Goal: Task Accomplishment & Management: Use online tool/utility

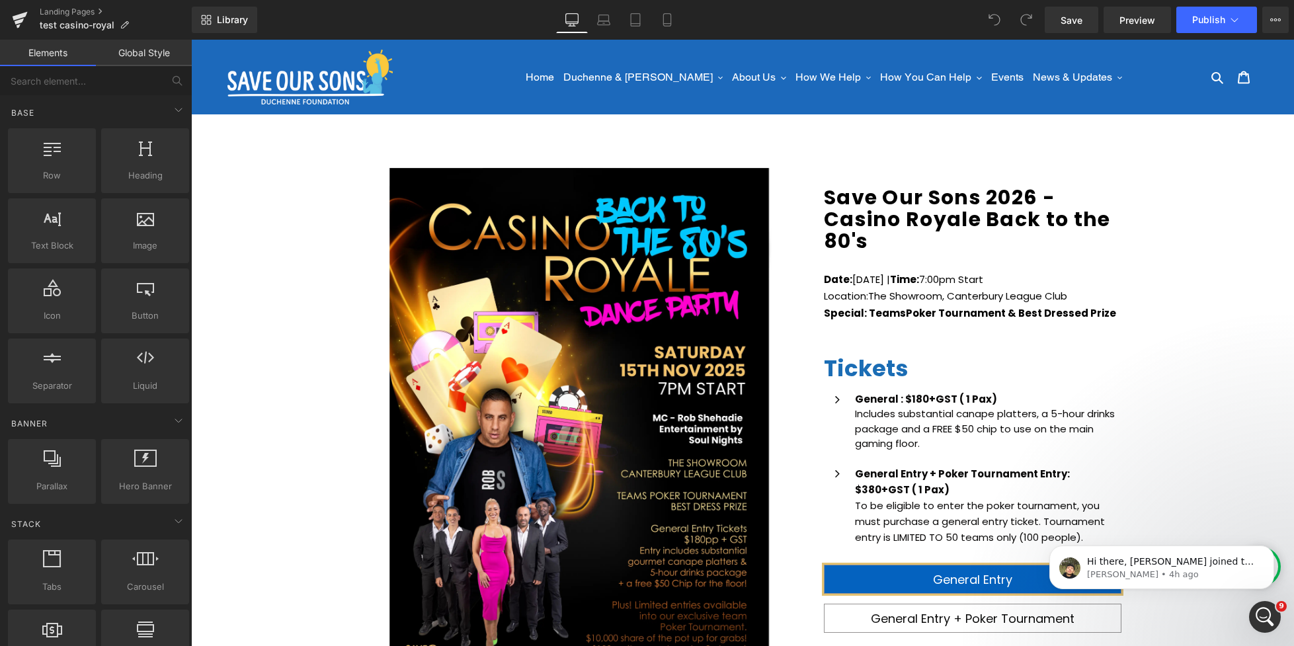
scroll to position [2734, 0]
click at [1196, 569] on p "[PERSON_NAME] • 4h ago" at bounding box center [1172, 575] width 171 height 12
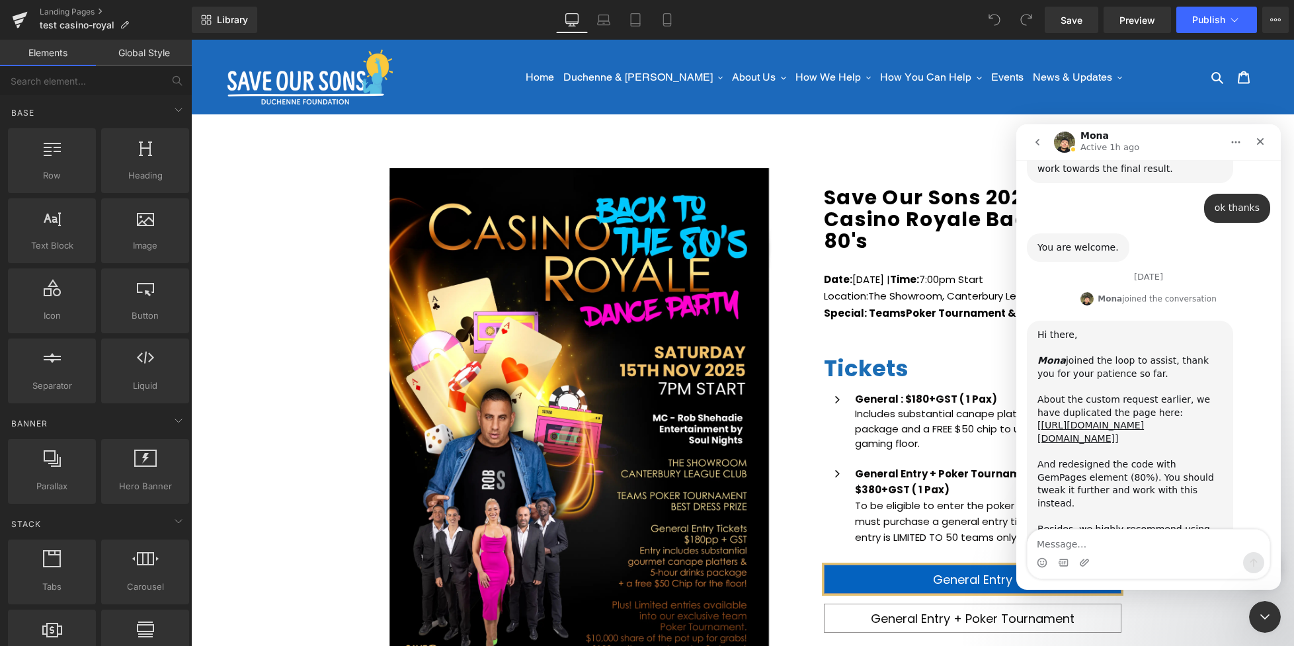
scroll to position [2712, 0]
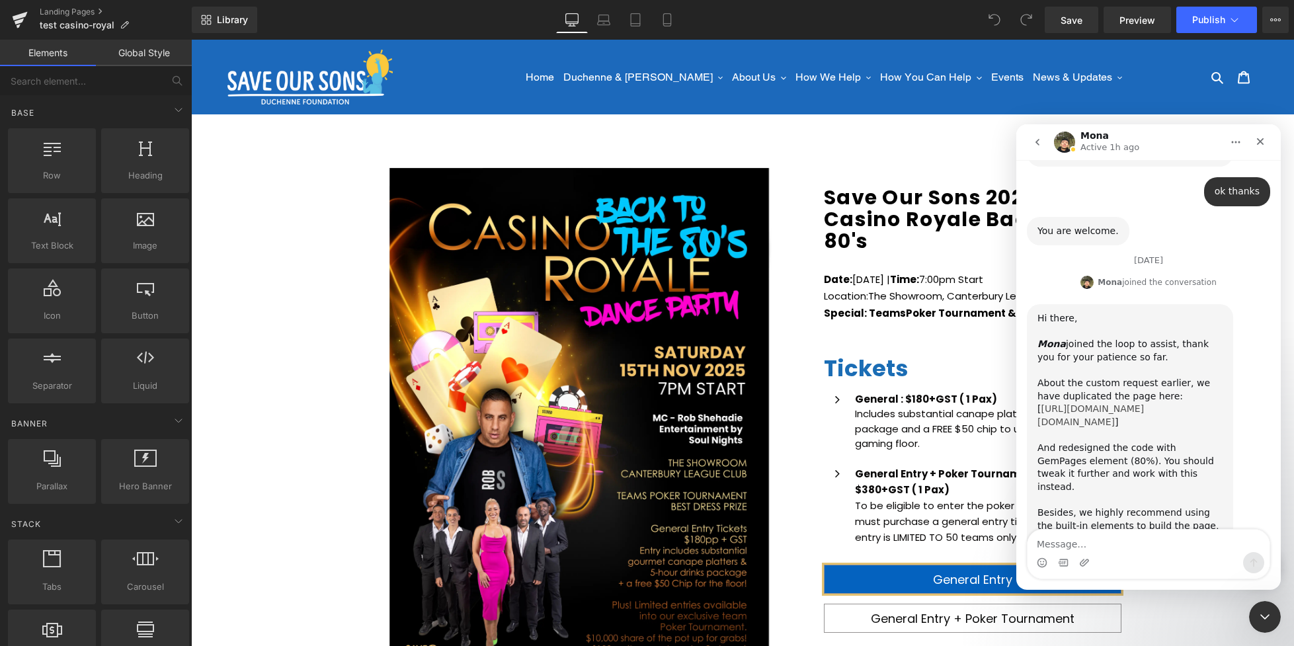
click at [1073, 403] on link "[URL][DOMAIN_NAME][DOMAIN_NAME]" at bounding box center [1091, 415] width 106 height 24
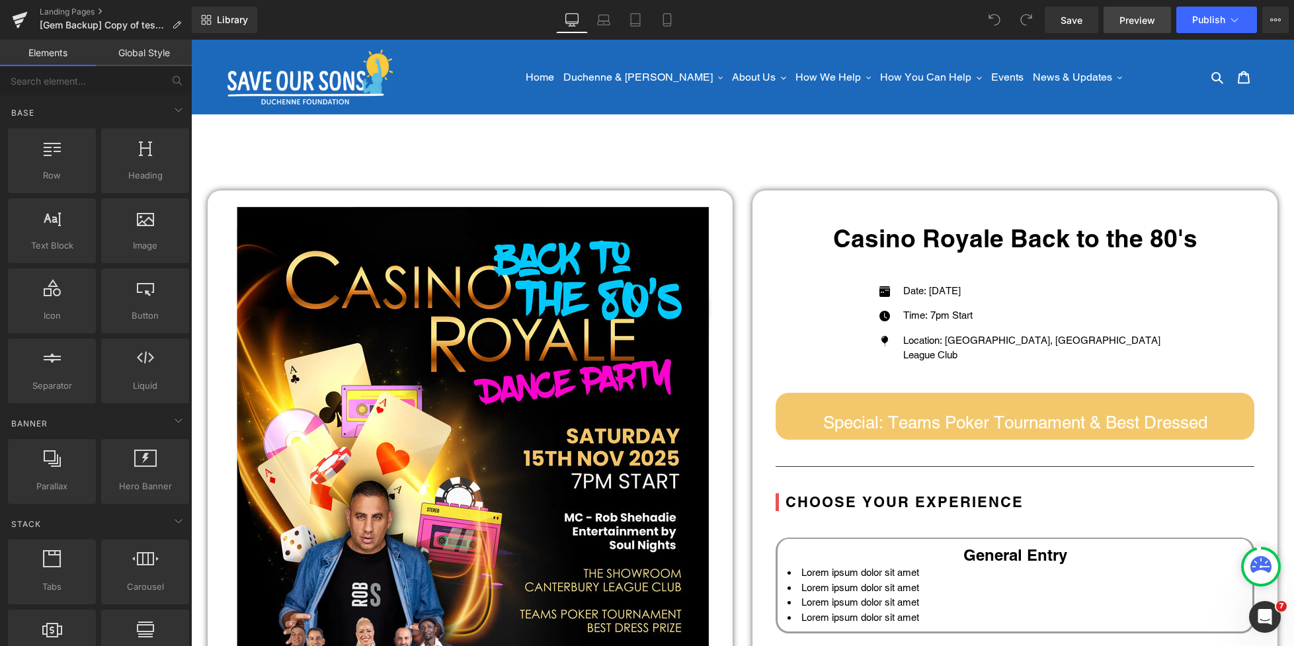
click at [1155, 23] on span "Preview" at bounding box center [1138, 20] width 36 height 14
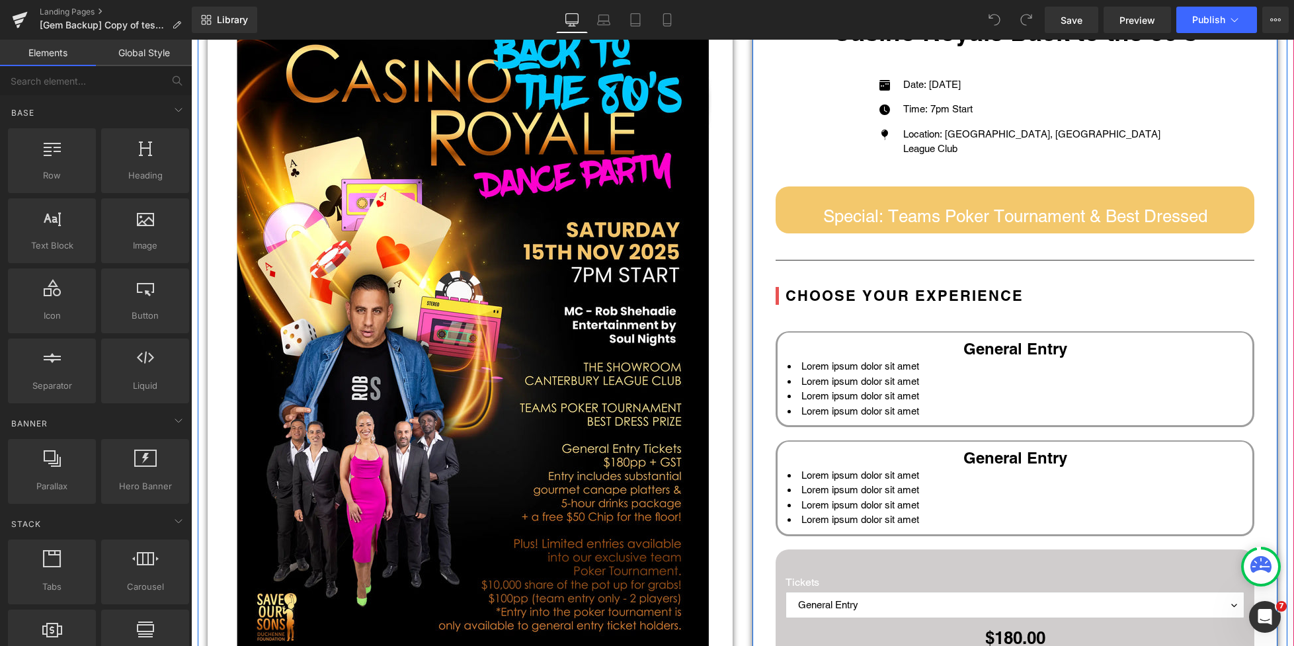
scroll to position [391, 0]
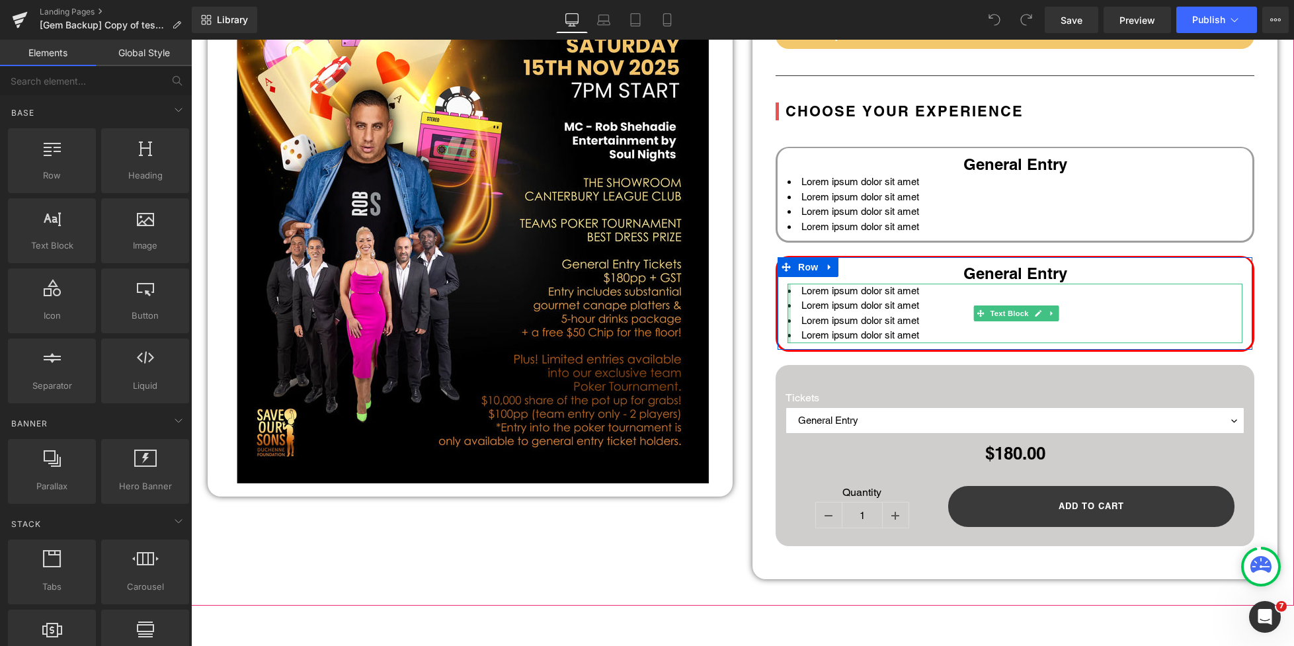
click at [790, 288] on div at bounding box center [789, 314] width 3 height 60
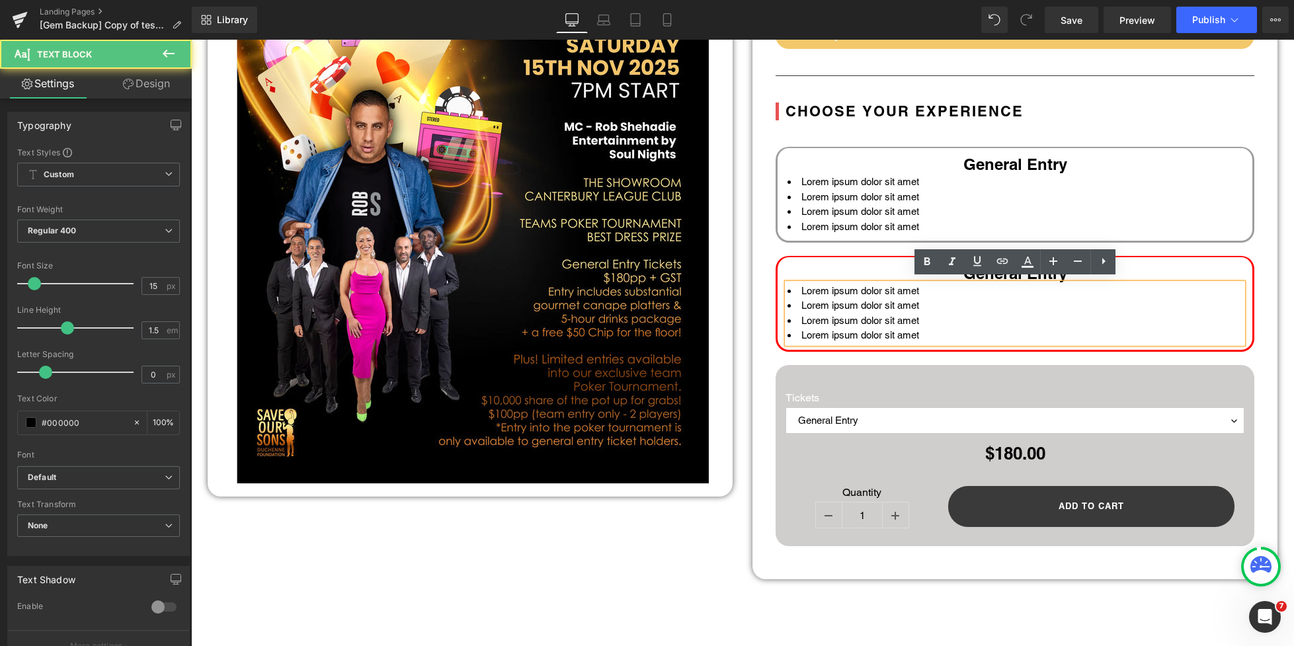
click at [790, 288] on li "Lorem ipsum dolor sit amet" at bounding box center [1015, 291] width 455 height 15
click at [788, 289] on li "Lorem ipsum dolor sit amet" at bounding box center [1015, 291] width 455 height 15
click at [790, 289] on li "Lorem ipsum dolor sit amet" at bounding box center [1015, 291] width 455 height 15
click at [792, 289] on li "Lorem ipsum dolor sit amet" at bounding box center [1015, 291] width 455 height 15
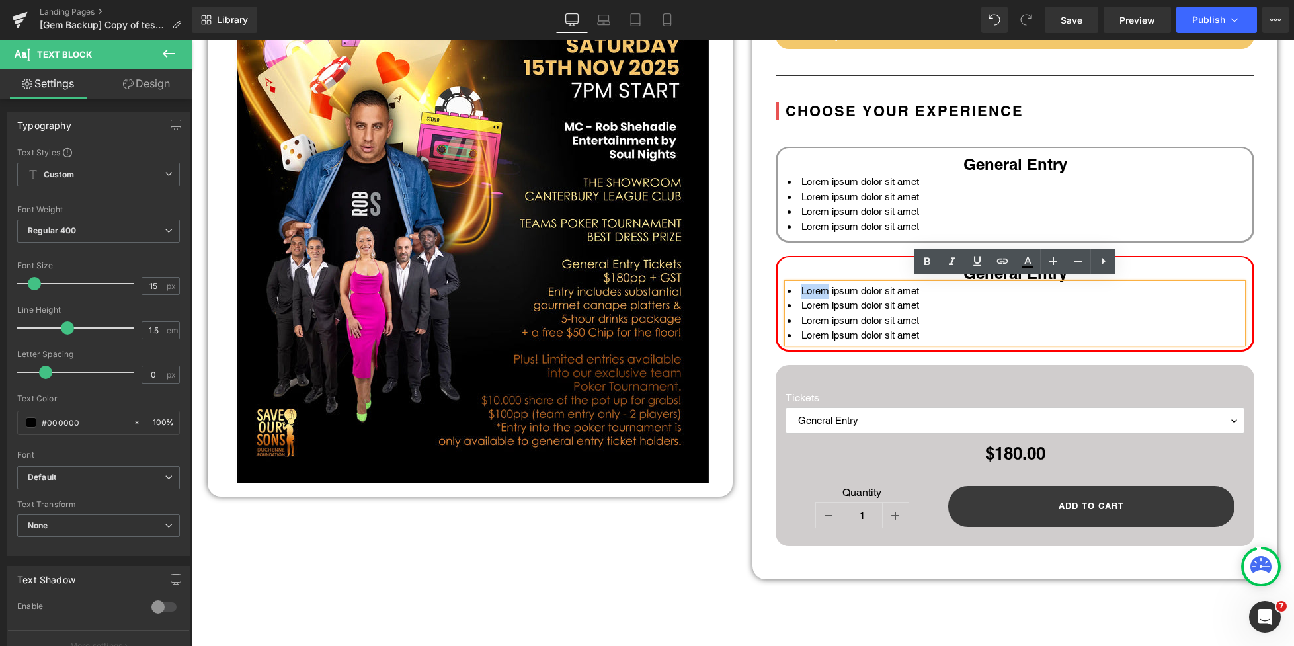
click at [928, 314] on li "Lorem ipsum dolor sit amet" at bounding box center [1015, 321] width 455 height 15
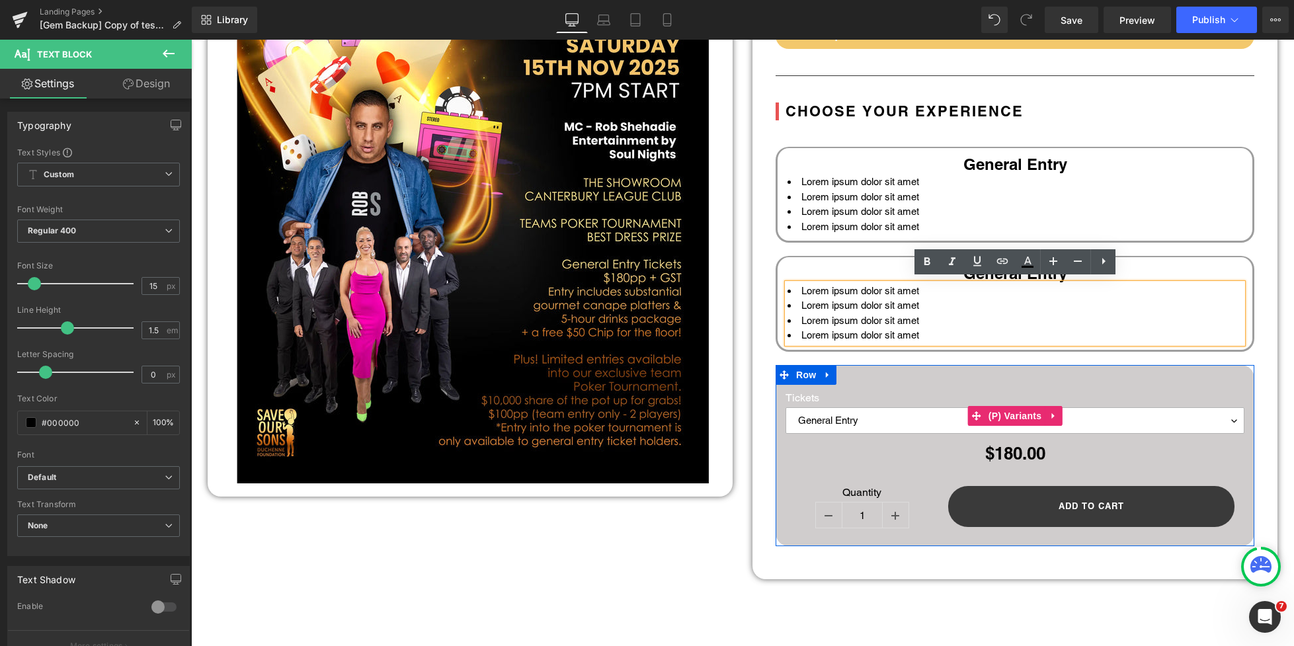
click at [1233, 415] on select "General Entry General Entry + Poker Tournament" at bounding box center [1015, 420] width 459 height 26
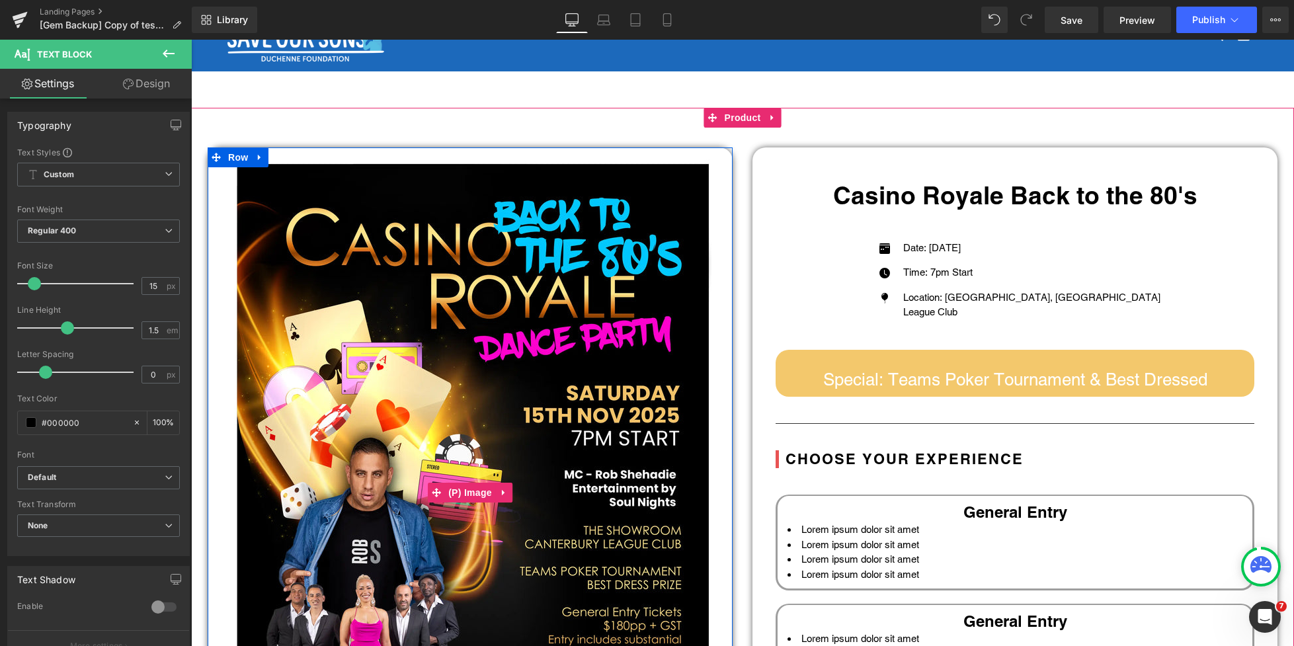
scroll to position [0, 0]
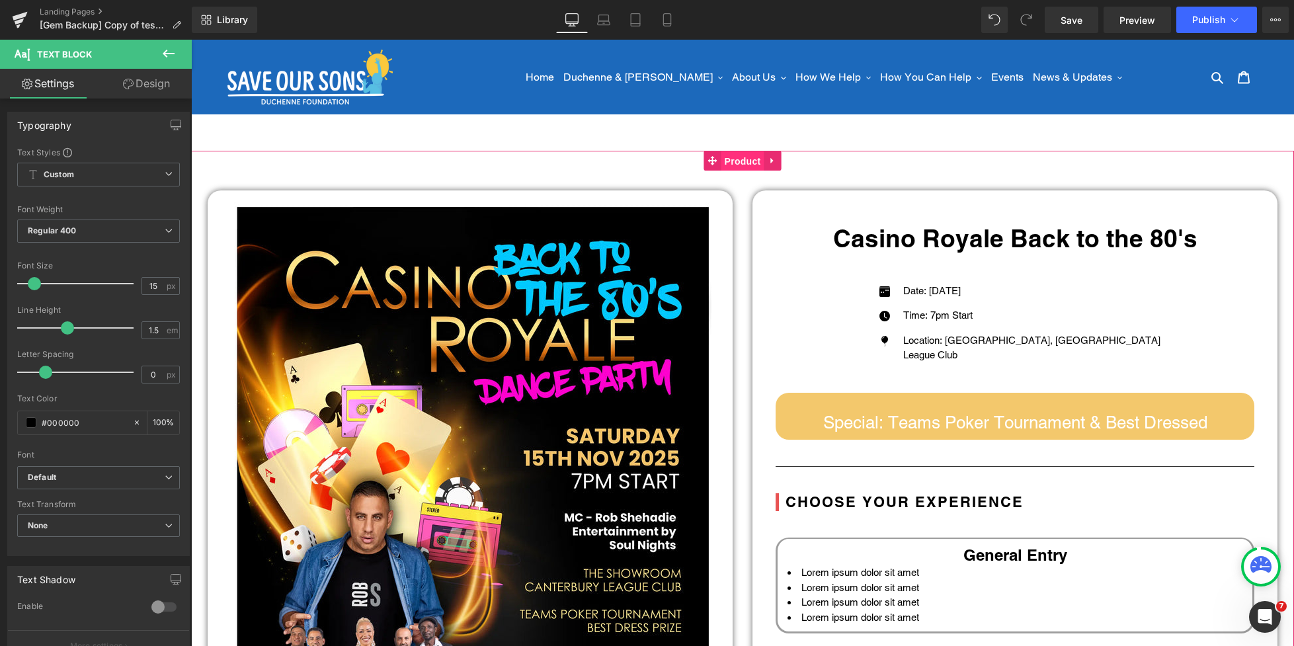
click at [729, 159] on span "Product" at bounding box center [743, 161] width 43 height 20
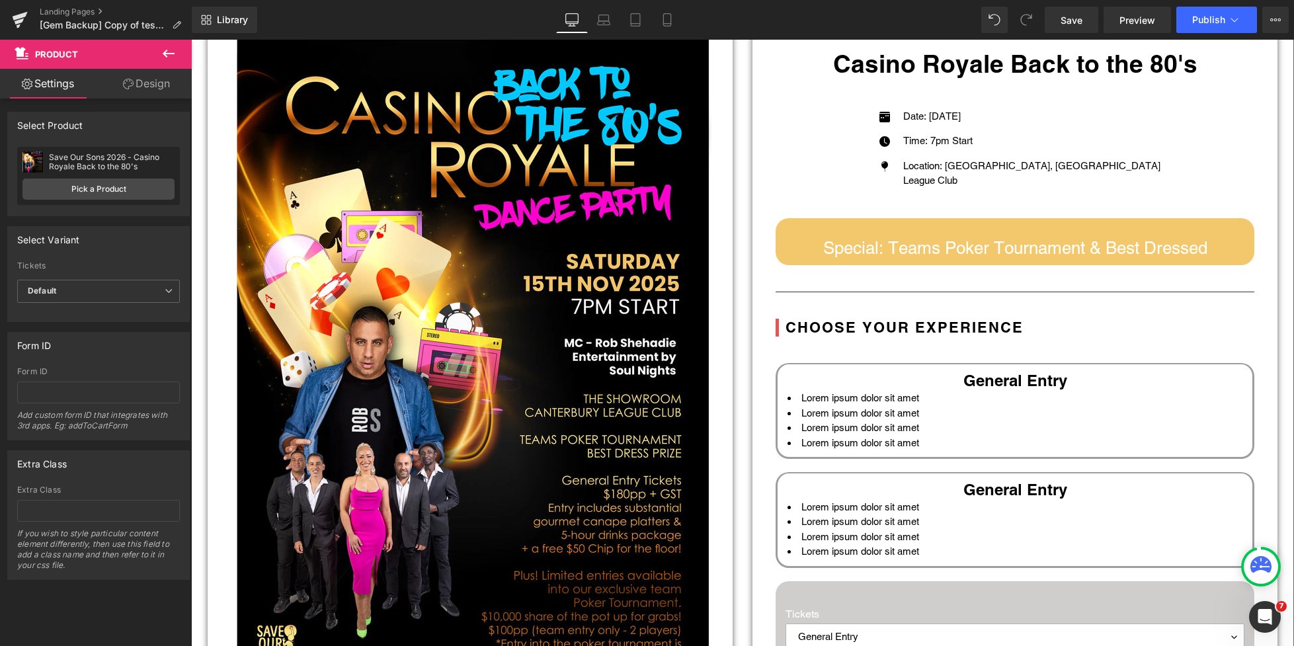
scroll to position [200, 0]
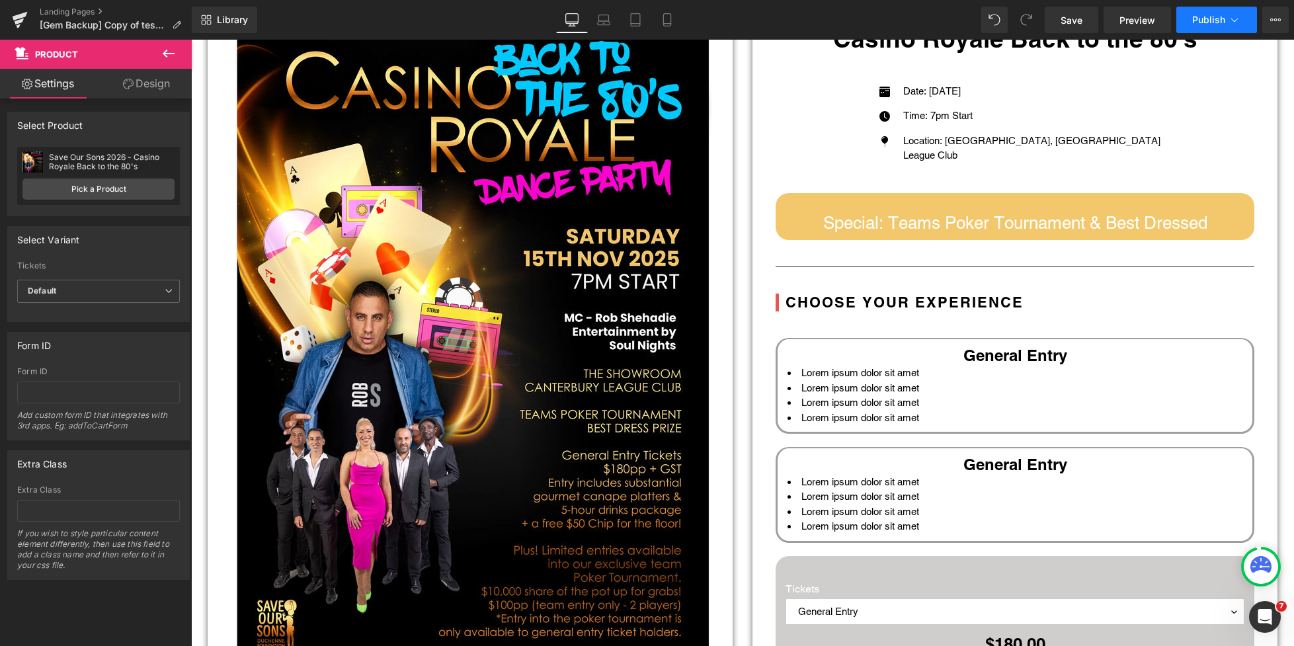
click at [1247, 15] on button "Publish" at bounding box center [1217, 20] width 81 height 26
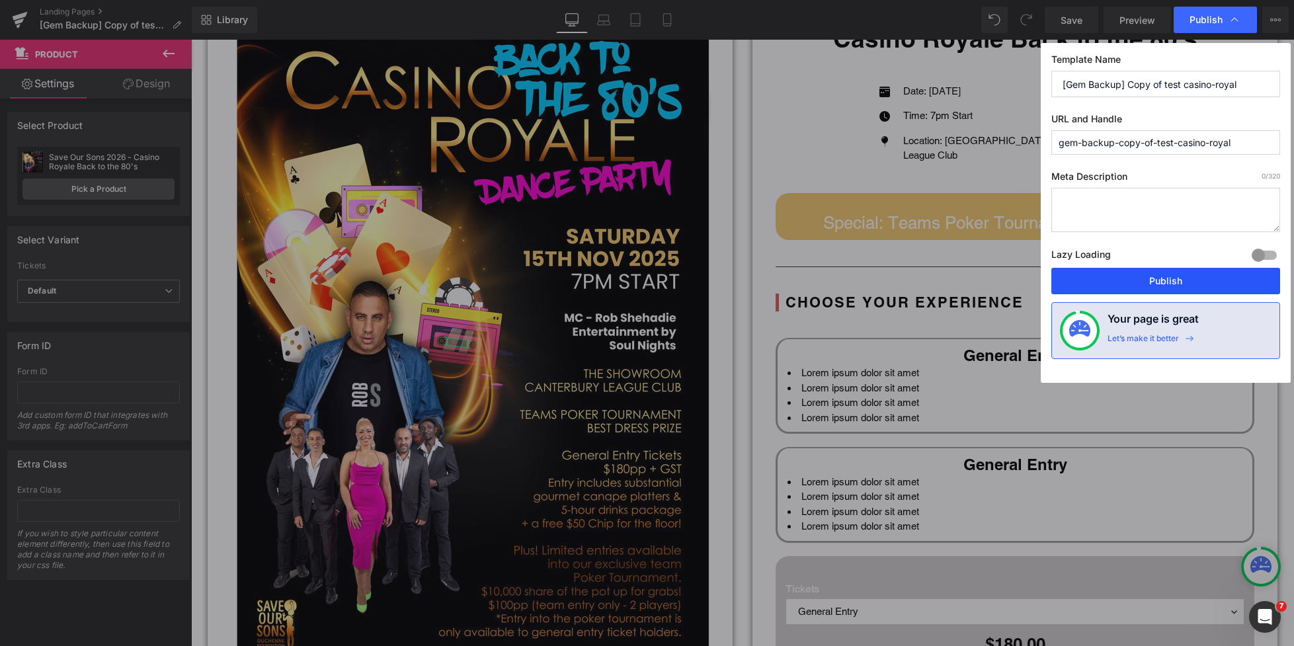
click at [0, 0] on button "Publish" at bounding box center [0, 0] width 0 height 0
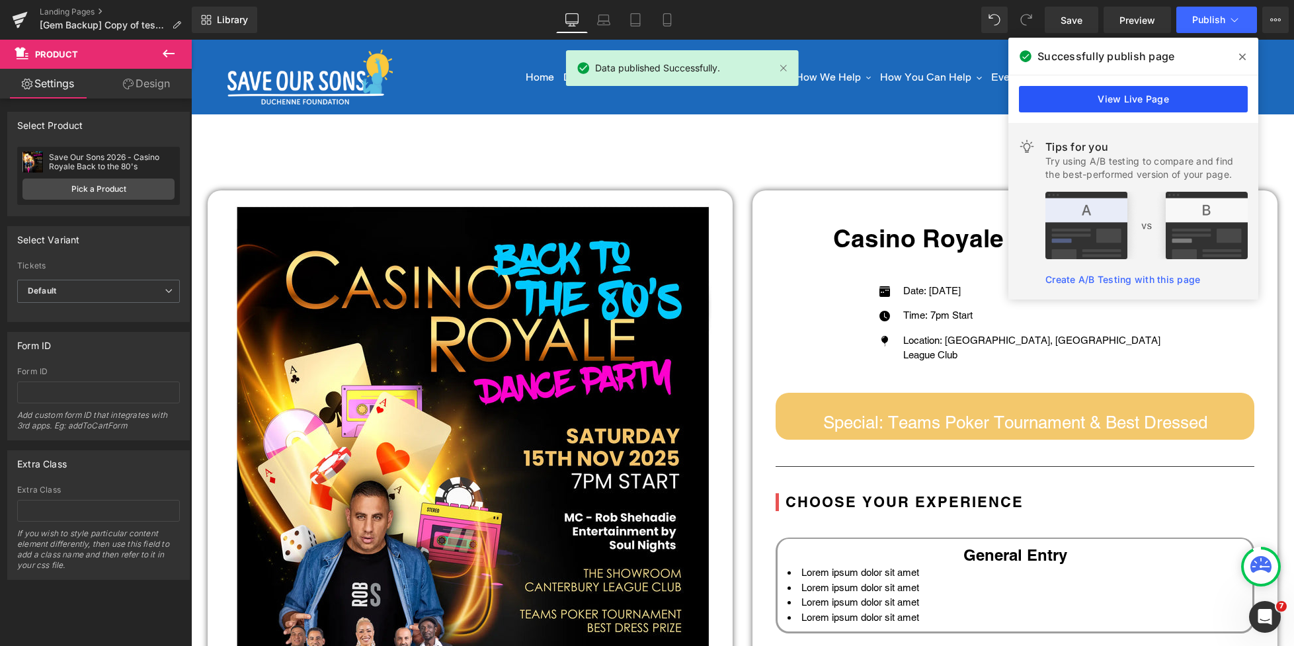
click at [0, 0] on link "View Live Page" at bounding box center [0, 0] width 0 height 0
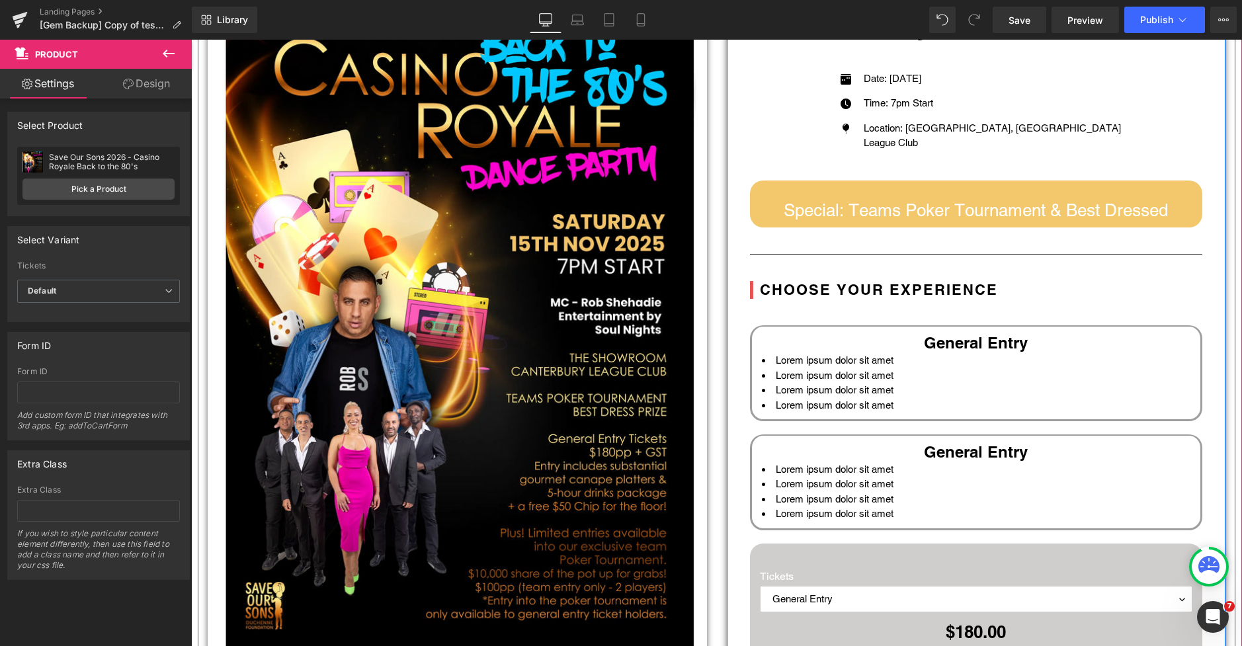
scroll to position [188, 0]
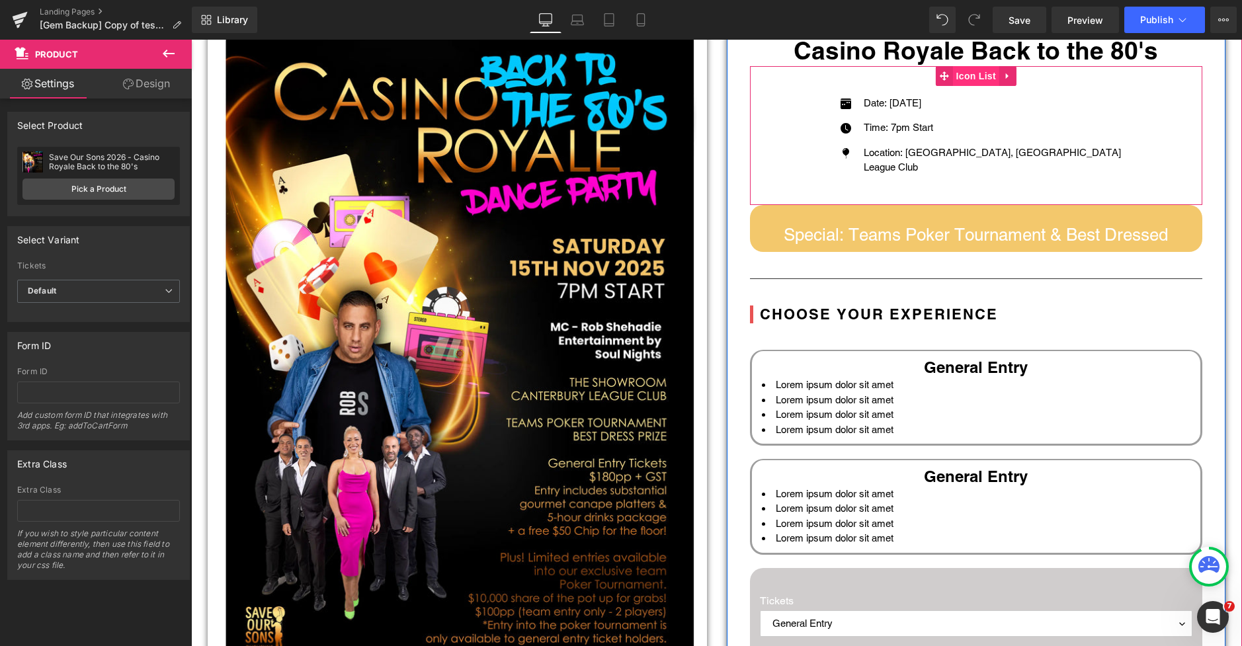
click at [964, 73] on span "Icon List" at bounding box center [976, 76] width 46 height 20
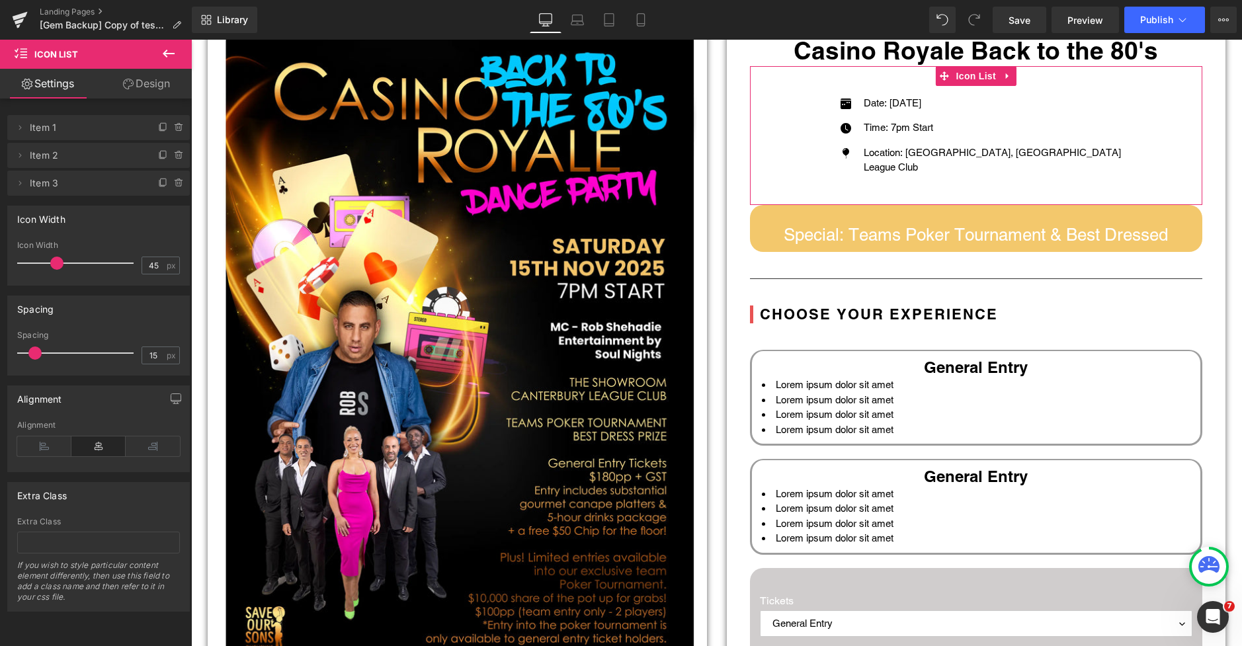
click at [134, 86] on link "Design" at bounding box center [147, 84] width 96 height 30
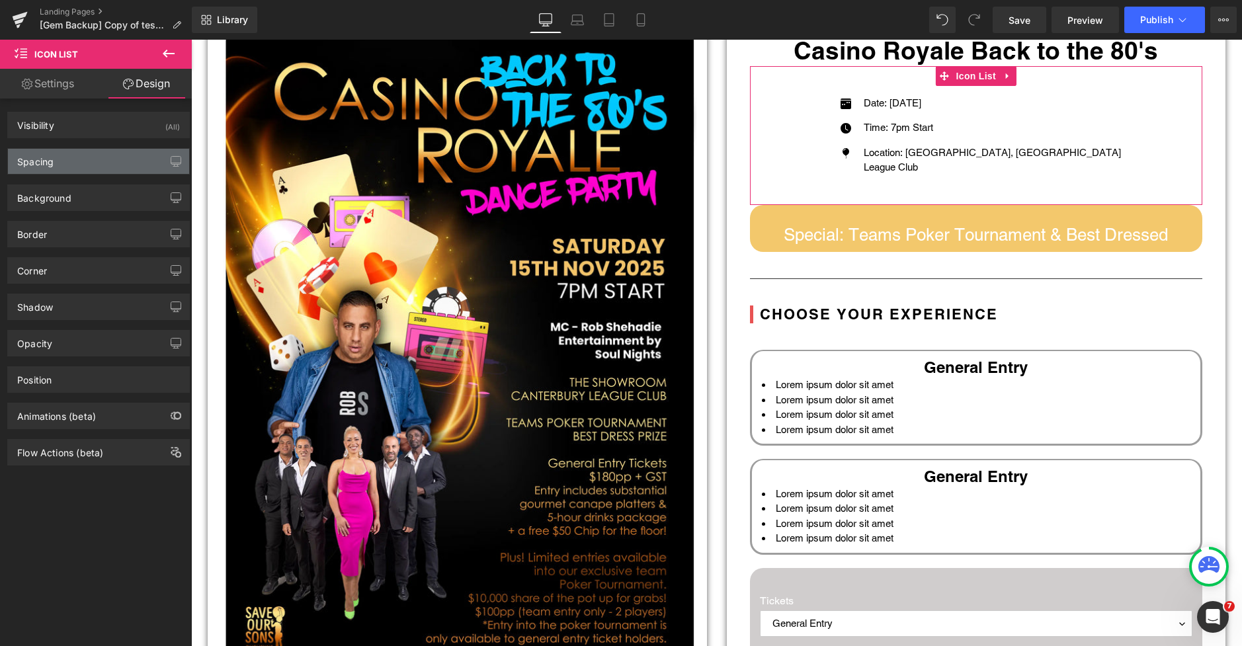
click at [42, 163] on div "Spacing" at bounding box center [35, 158] width 36 height 19
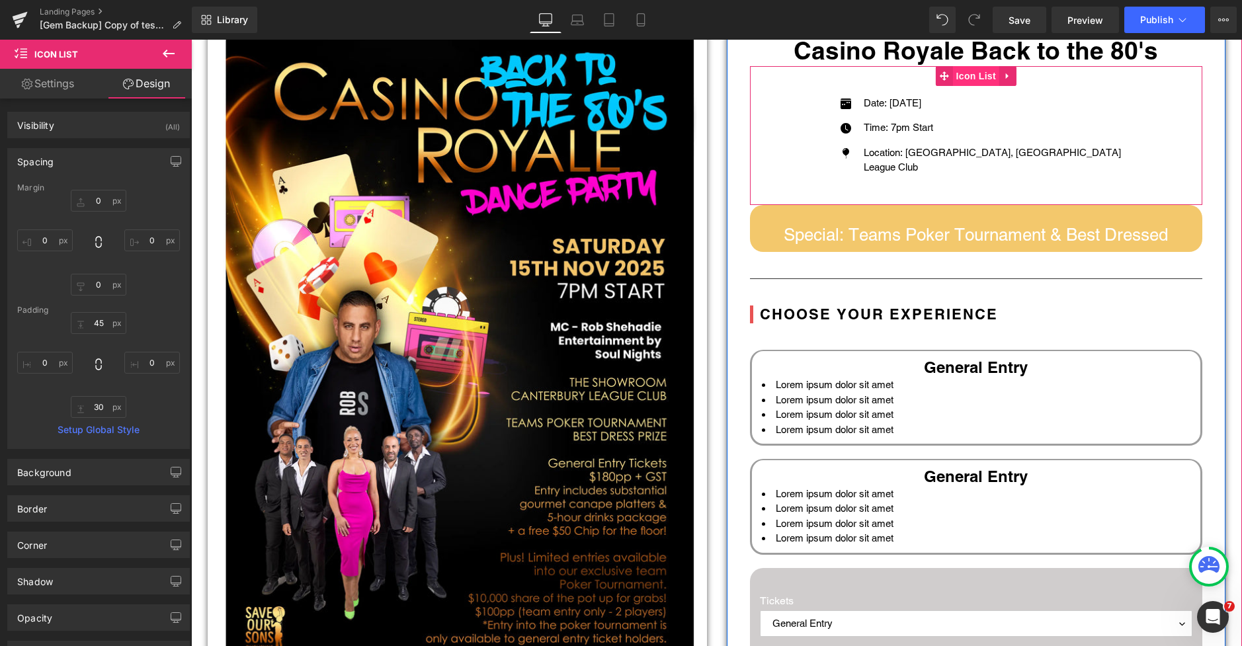
click at [975, 74] on span "Icon List" at bounding box center [976, 76] width 46 height 20
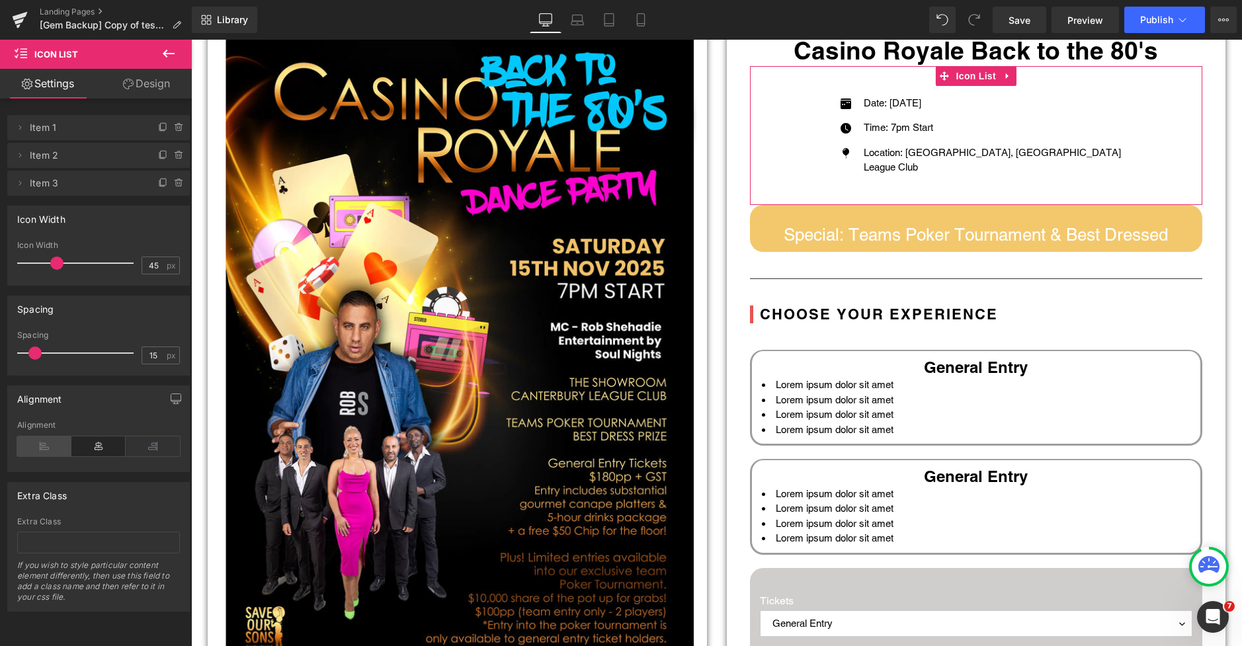
click at [42, 446] on icon at bounding box center [44, 447] width 54 height 20
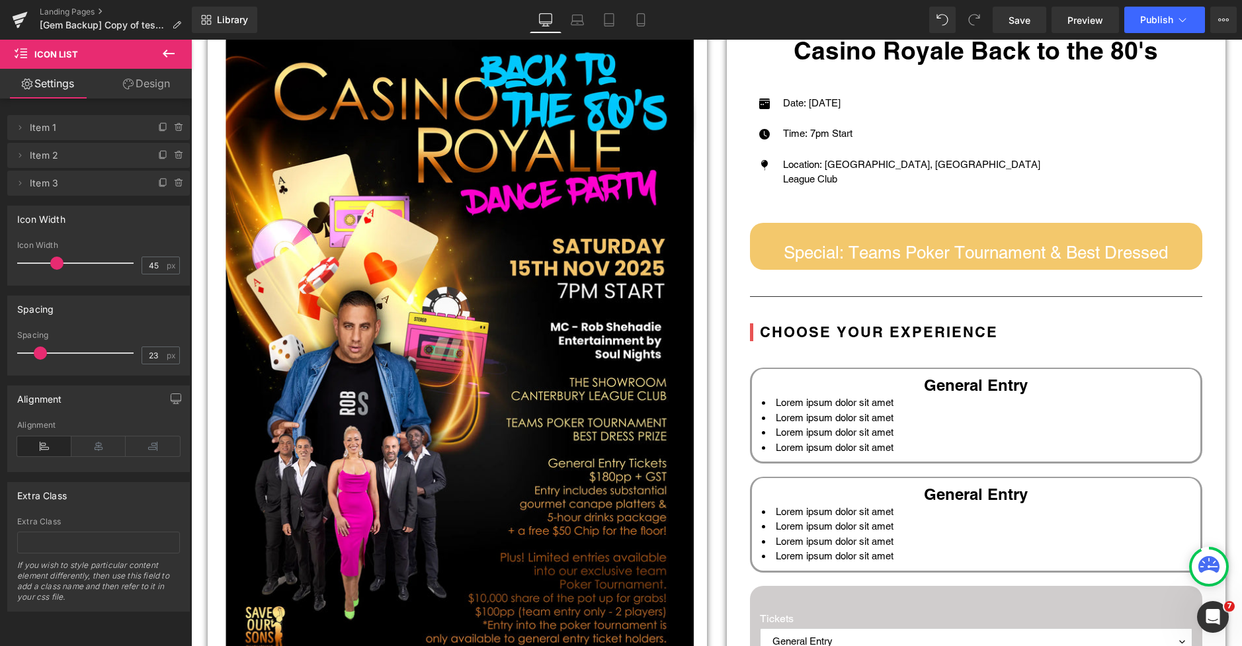
type input "22"
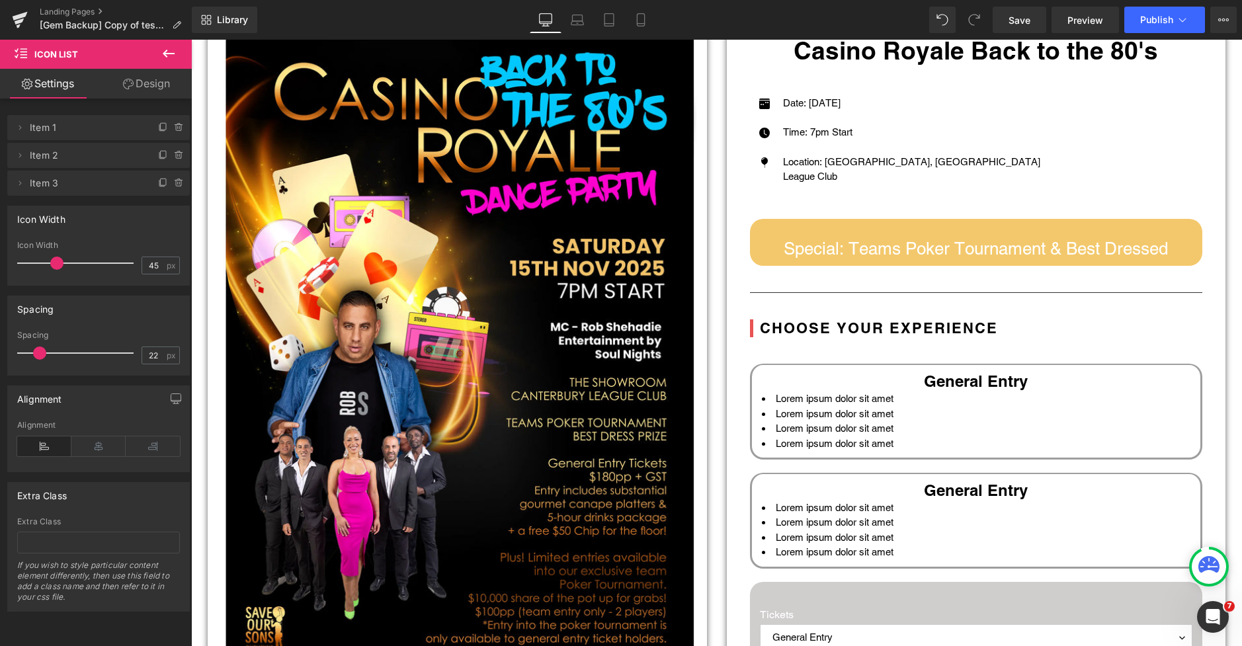
click at [38, 351] on span at bounding box center [39, 353] width 13 height 13
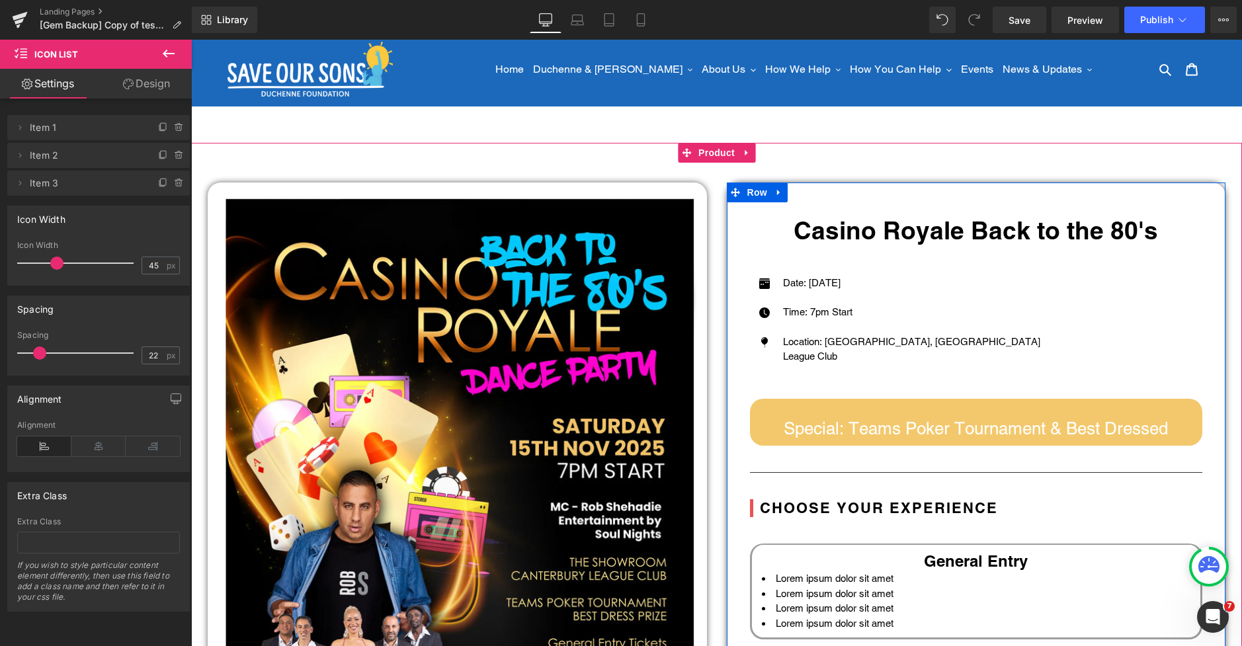
scroll to position [0, 0]
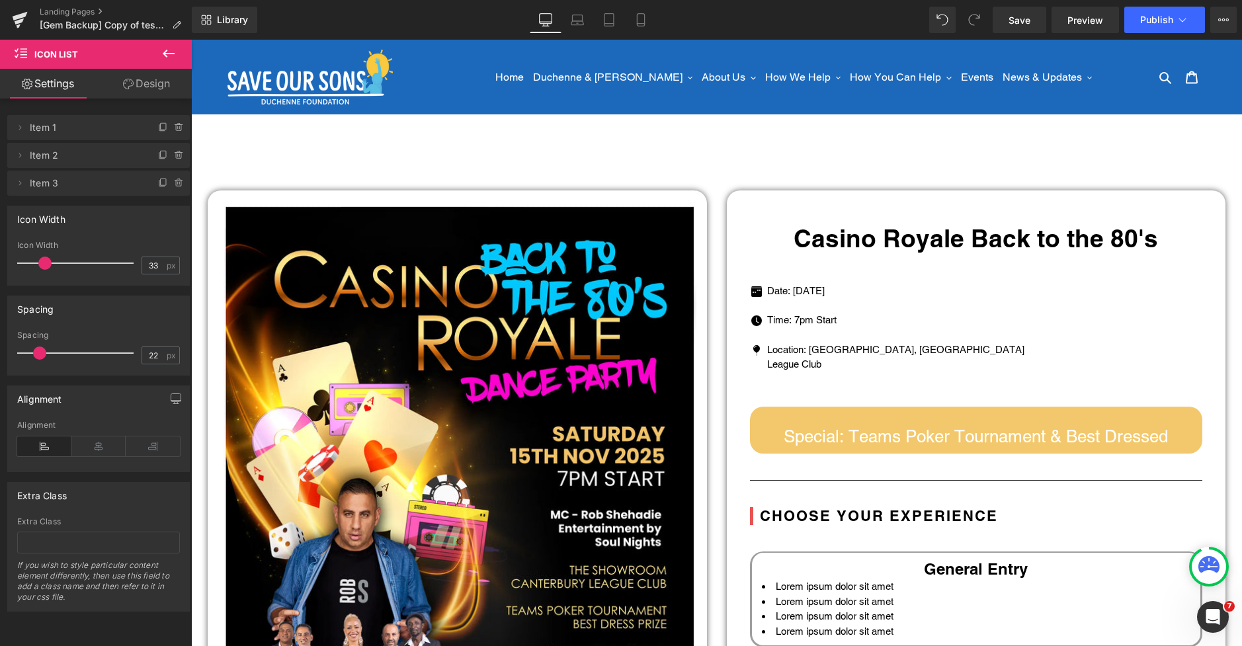
type input "36"
click at [54, 260] on span at bounding box center [54, 263] width 13 height 13
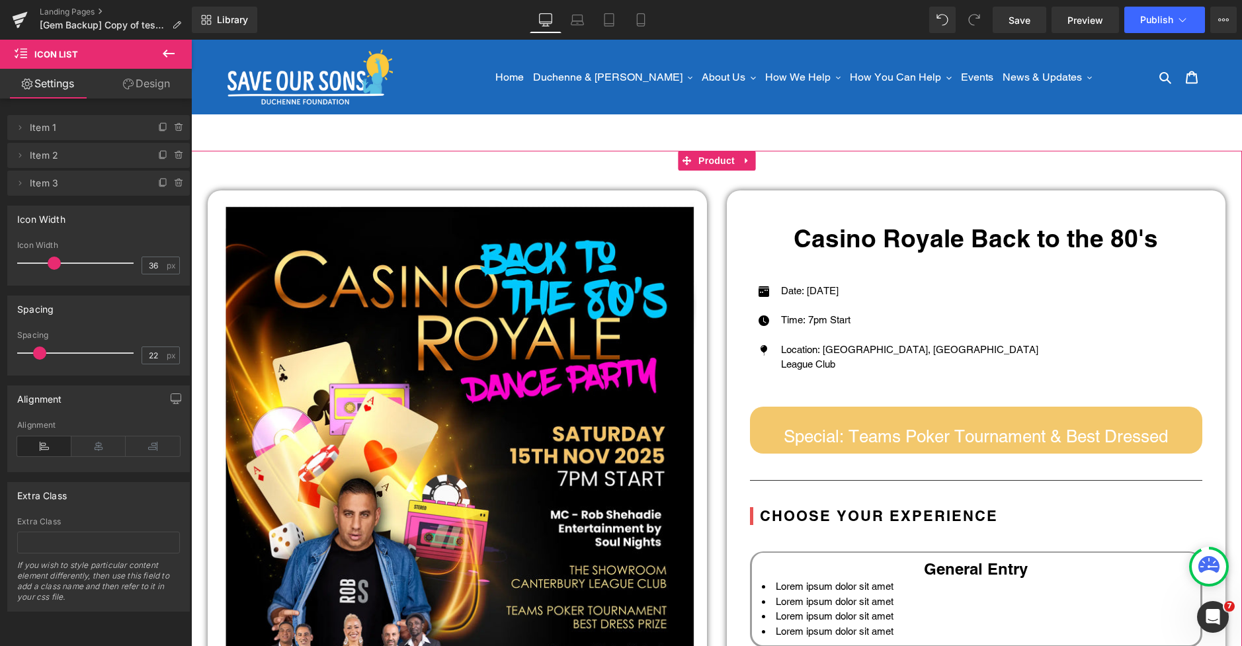
click at [820, 168] on div "Sale Off (P) Image Row Casino Royale Back to the 80's Heading Icon Date: Saturd…" at bounding box center [716, 581] width 1051 height 860
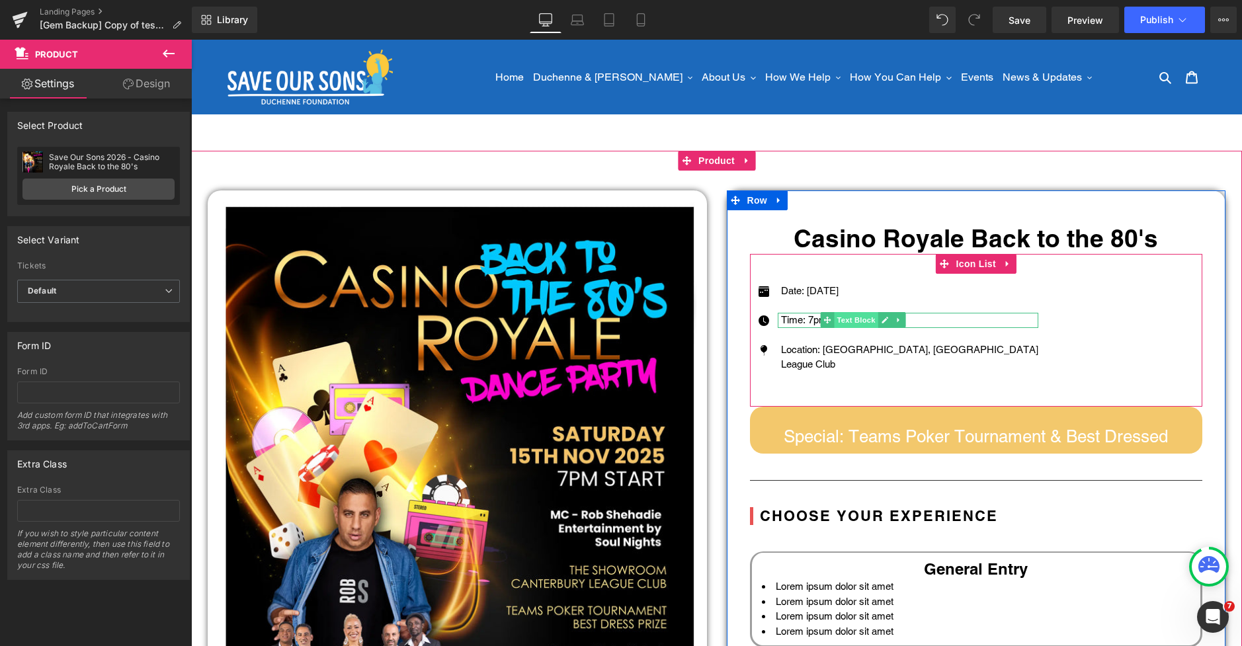
click at [851, 321] on span "Text Block" at bounding box center [856, 320] width 44 height 16
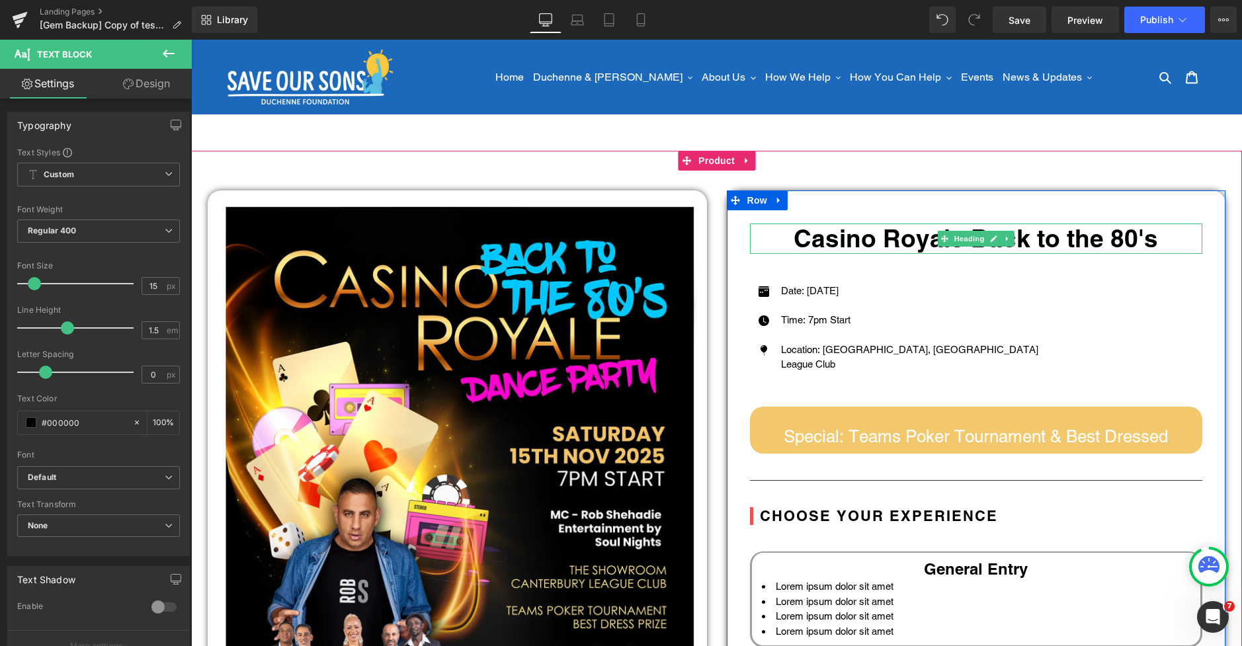
click at [1083, 245] on strong "Casino Royale Back to the 80's" at bounding box center [976, 238] width 364 height 29
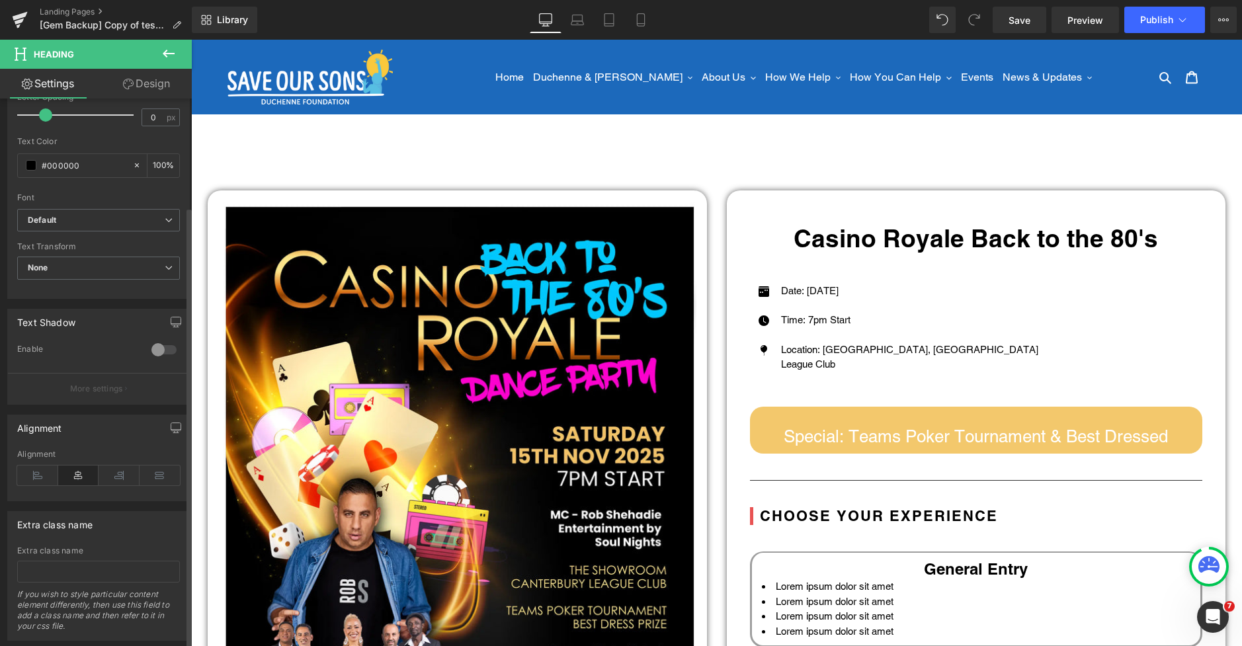
scroll to position [383, 0]
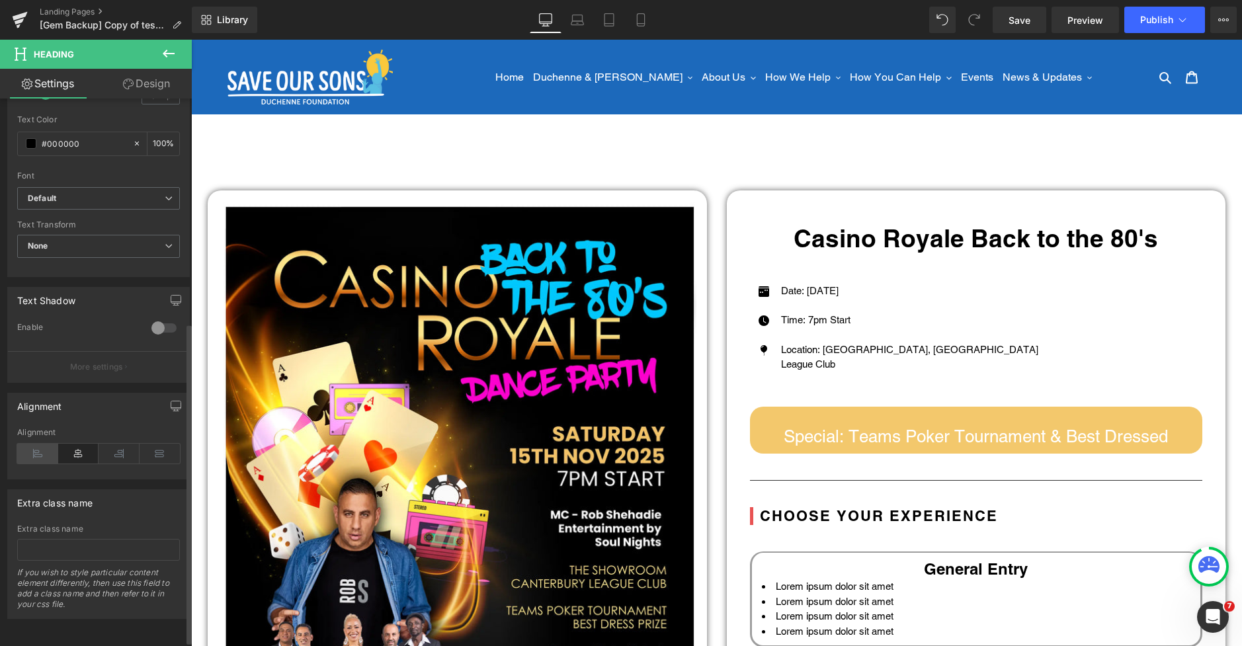
click at [34, 452] on icon at bounding box center [37, 454] width 41 height 20
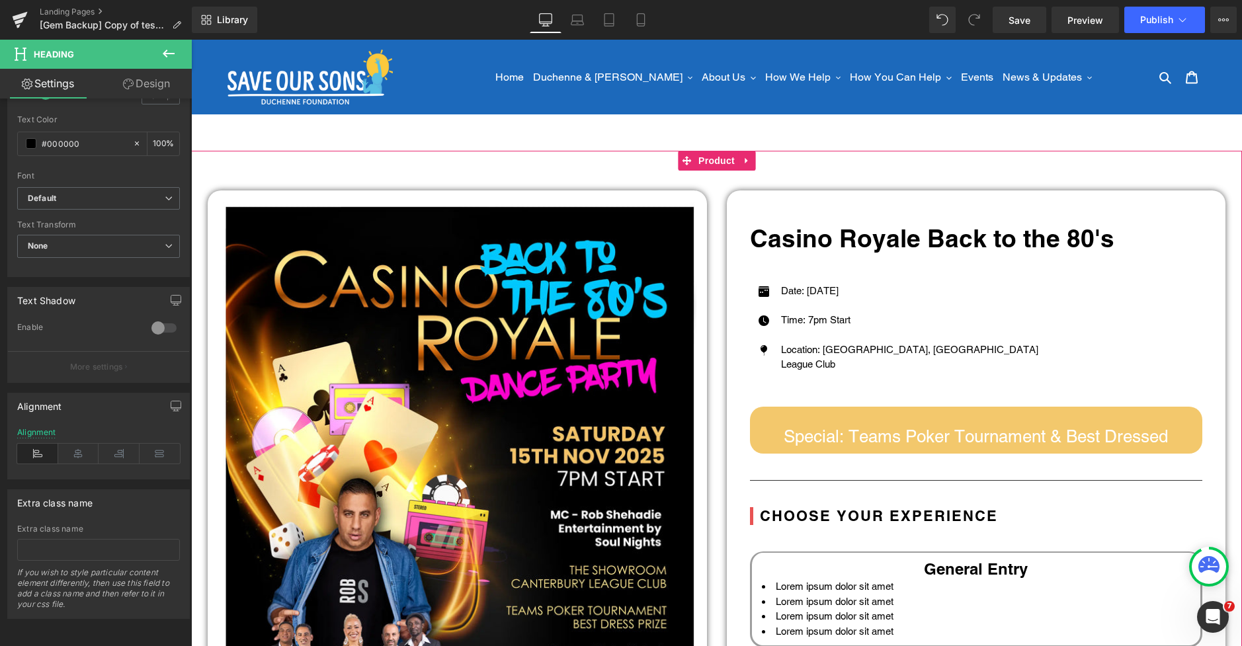
click at [813, 154] on div "Sale Off (P) Image Row Casino Royale Back to the 80's Heading Icon Date: Saturd…" at bounding box center [716, 581] width 1051 height 860
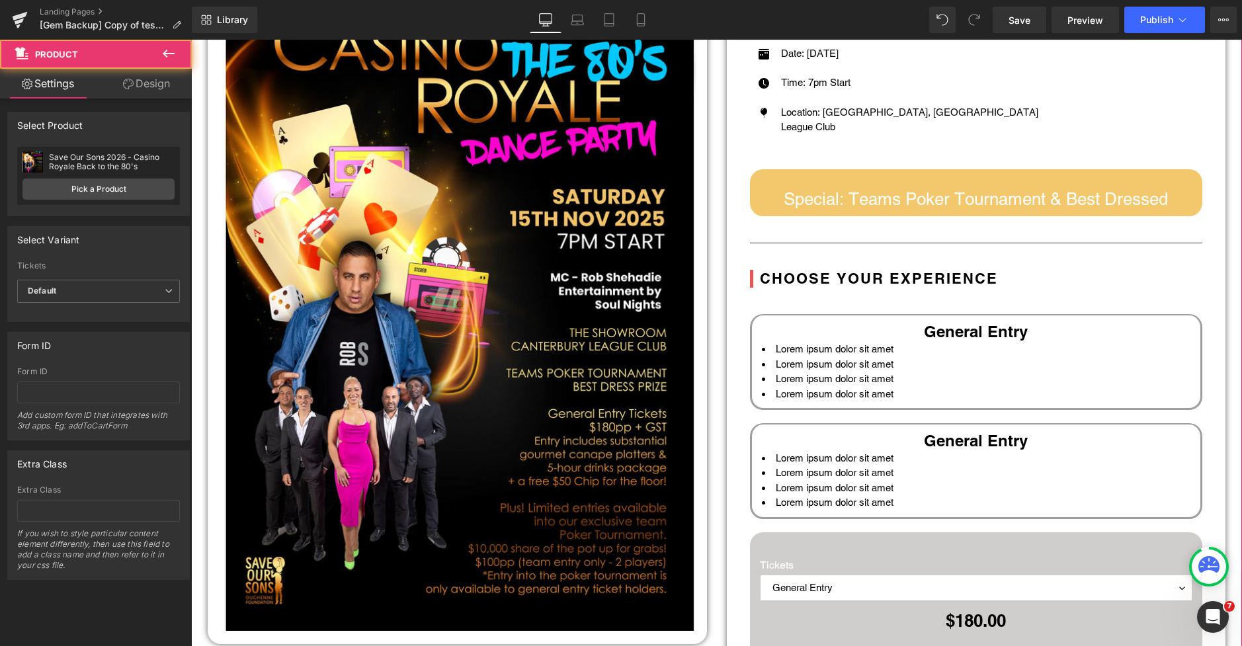
scroll to position [153, 0]
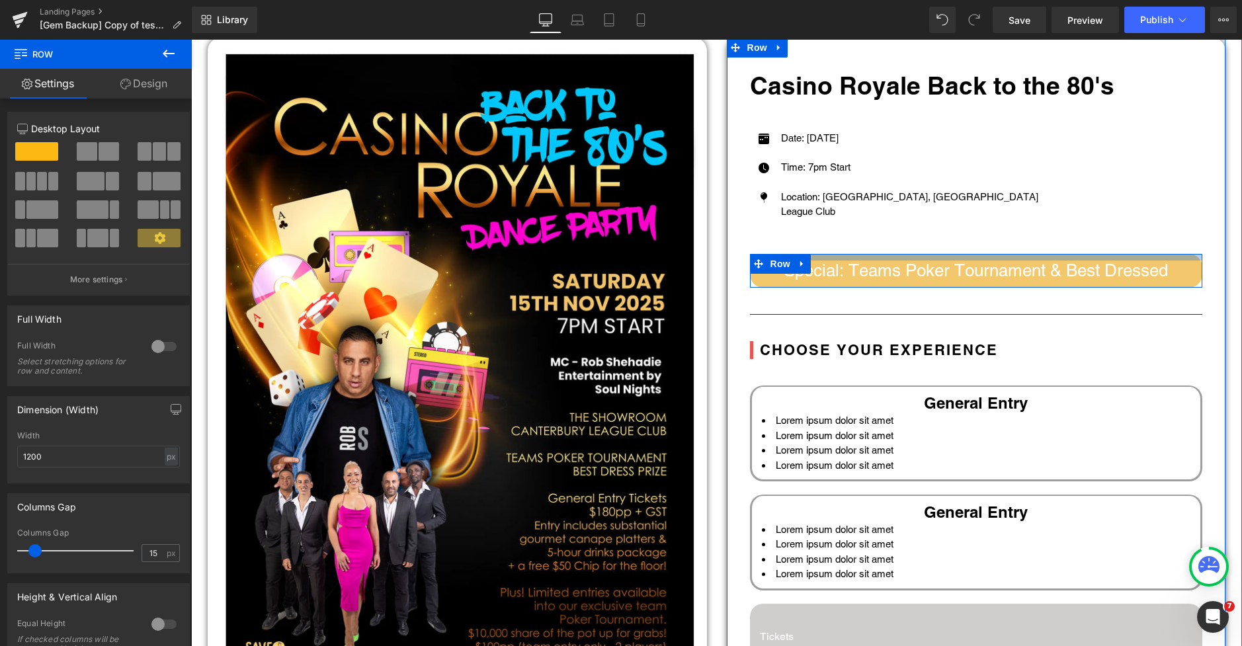
drag, startPoint x: 928, startPoint y: 261, endPoint x: 929, endPoint y: 254, distance: 7.3
click at [929, 254] on div at bounding box center [976, 257] width 453 height 7
click at [1046, 194] on div "Icon Date: Saturday 15th Nov 2025 Text Block Icon Time: 7pm Start Text Block Ic…" at bounding box center [976, 182] width 453 height 103
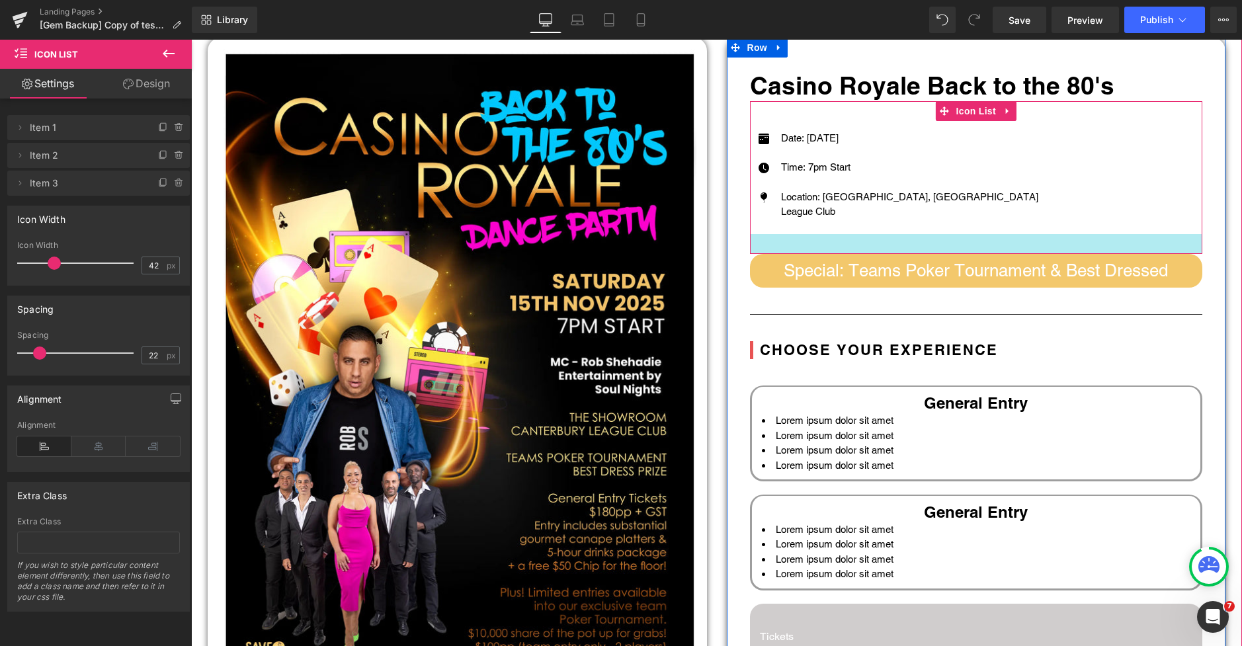
click at [790, 237] on div at bounding box center [976, 244] width 453 height 20
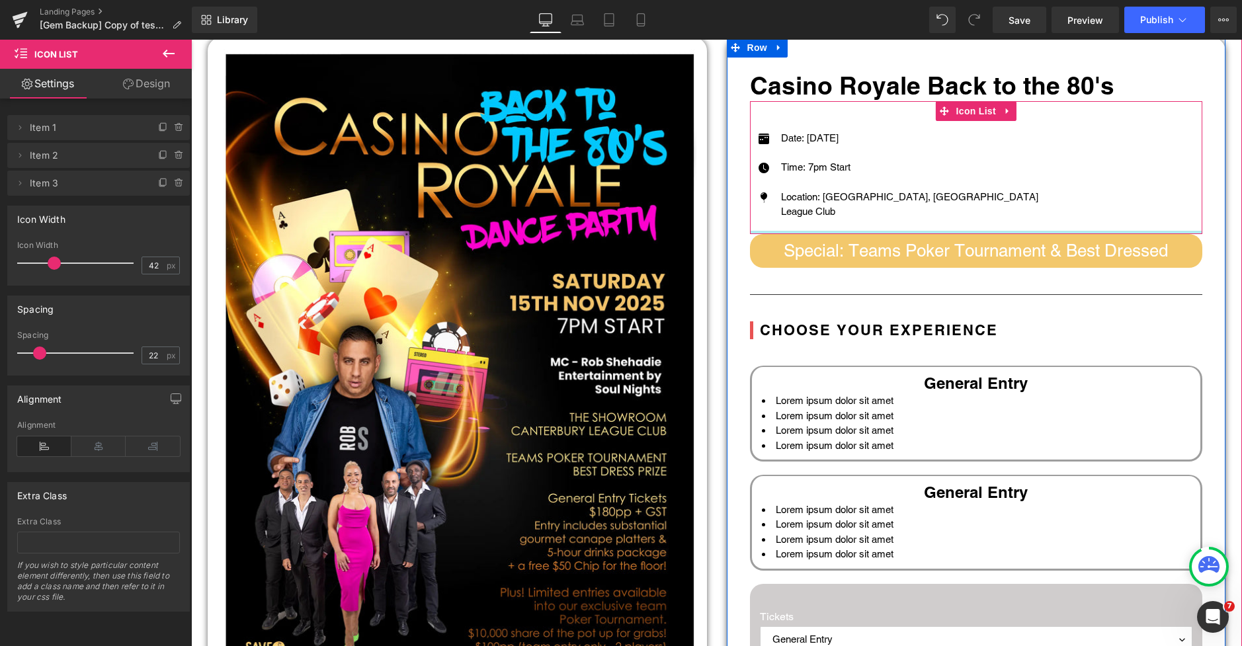
drag, startPoint x: 790, startPoint y: 237, endPoint x: 997, endPoint y: 229, distance: 207.2
click at [792, 218] on div "Icon Date: Saturday 15th Nov 2025 Text Block Icon Time: 7pm Start Text Block Ic…" at bounding box center [976, 167] width 453 height 133
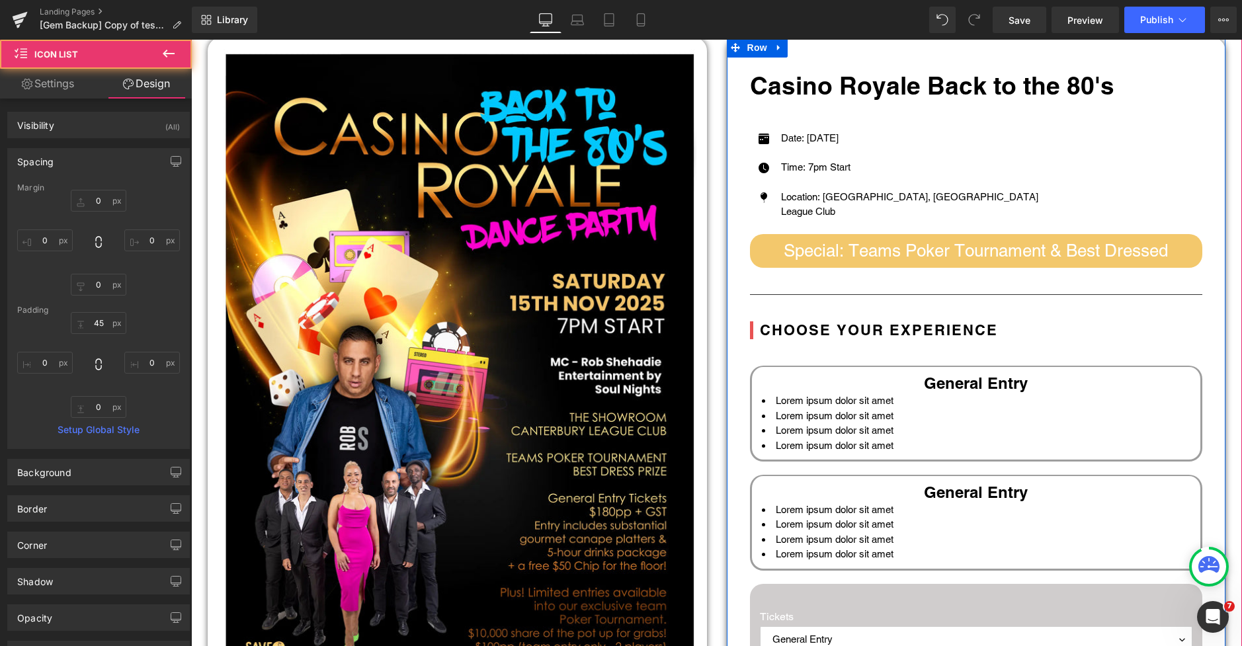
click at [1025, 338] on div "Casino Royale Back to the 80's Heading Icon Date: Saturday 15th Nov 2025 Text B…" at bounding box center [976, 418] width 473 height 694
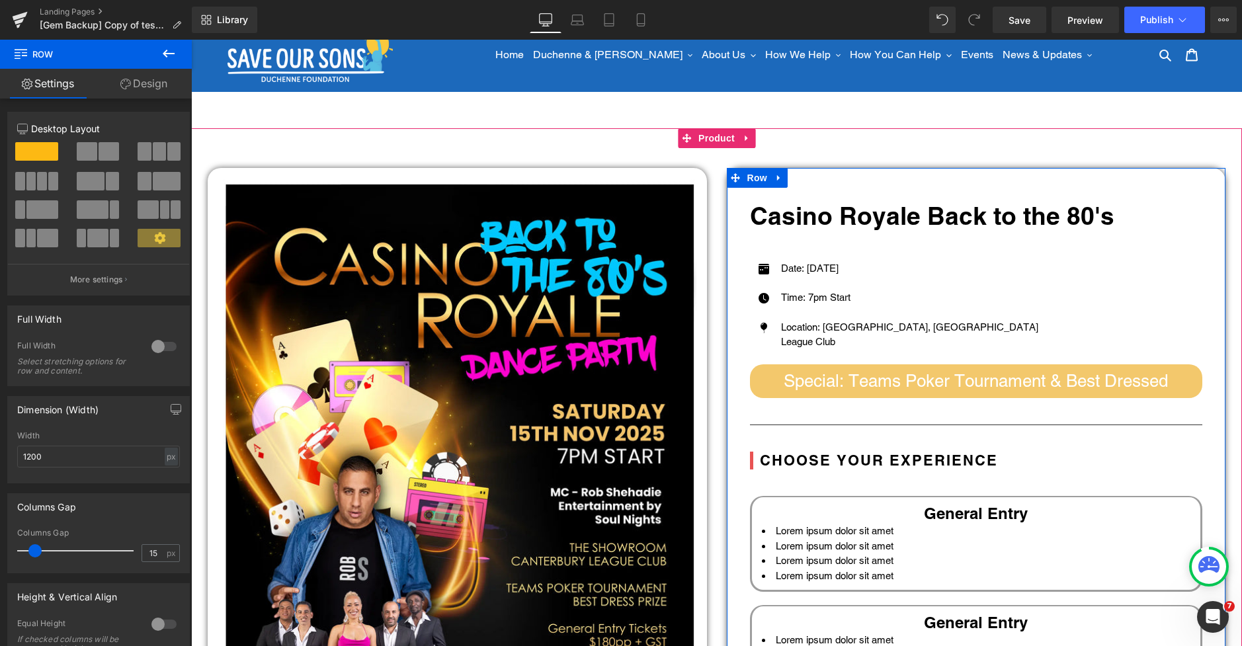
scroll to position [0, 0]
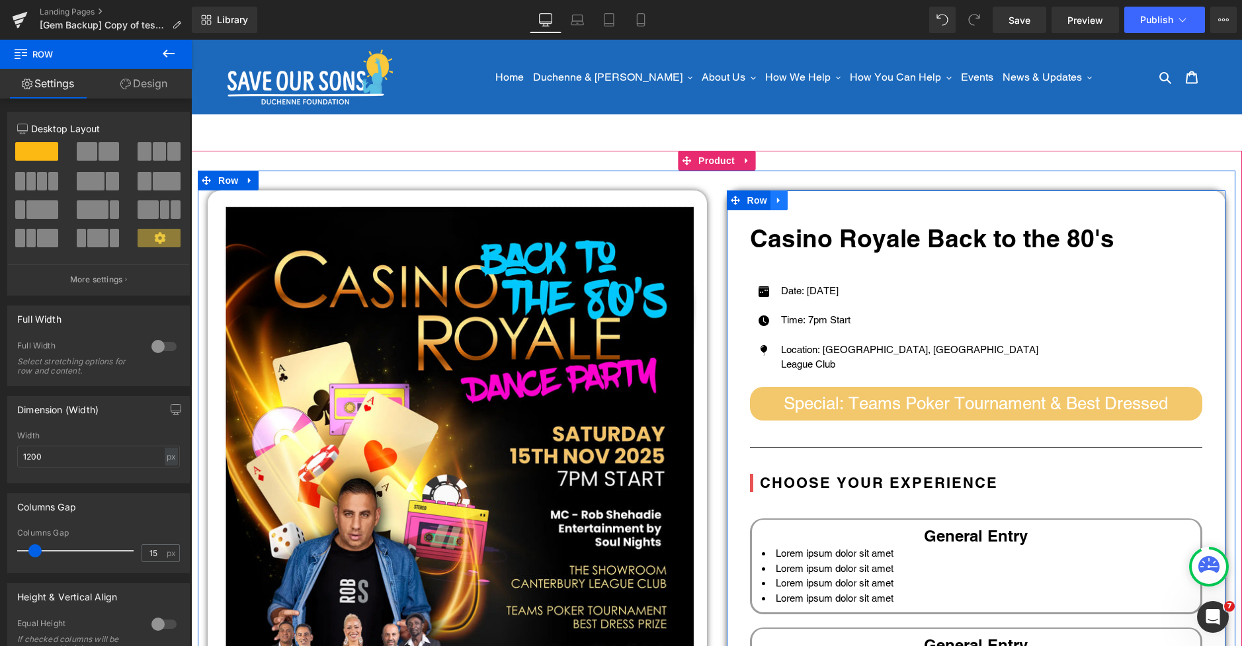
click at [779, 202] on icon at bounding box center [778, 201] width 9 height 10
click at [780, 202] on icon at bounding box center [778, 201] width 9 height 10
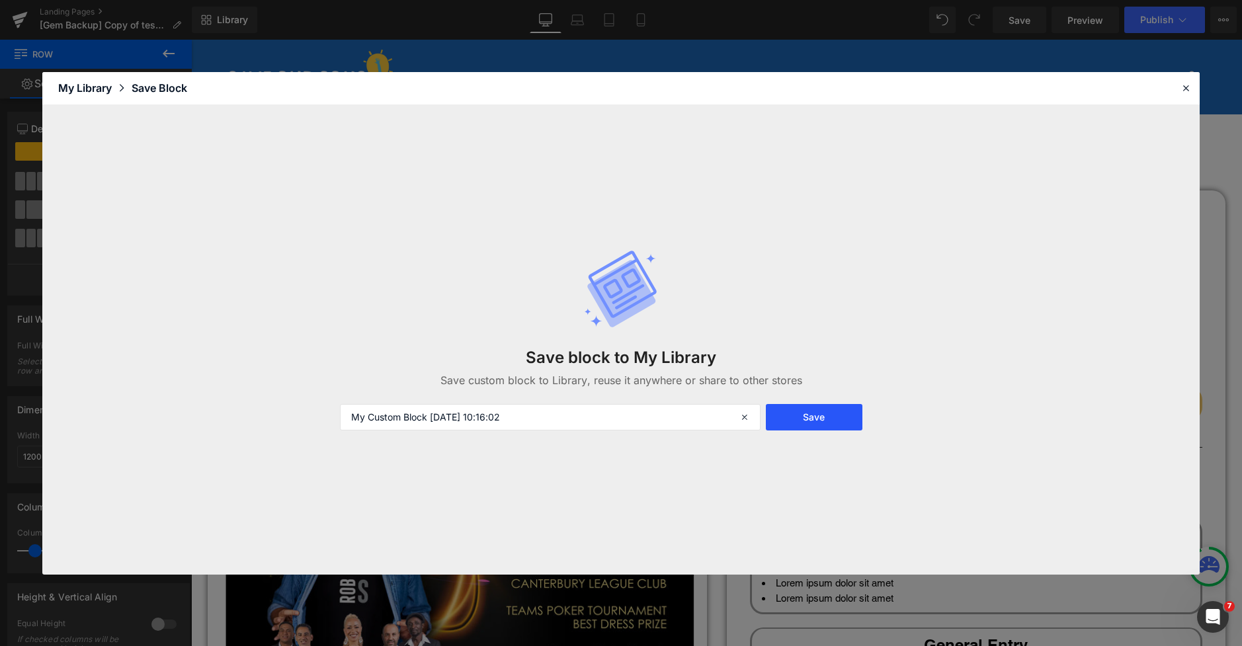
click at [796, 412] on button "Save" at bounding box center [814, 417] width 97 height 26
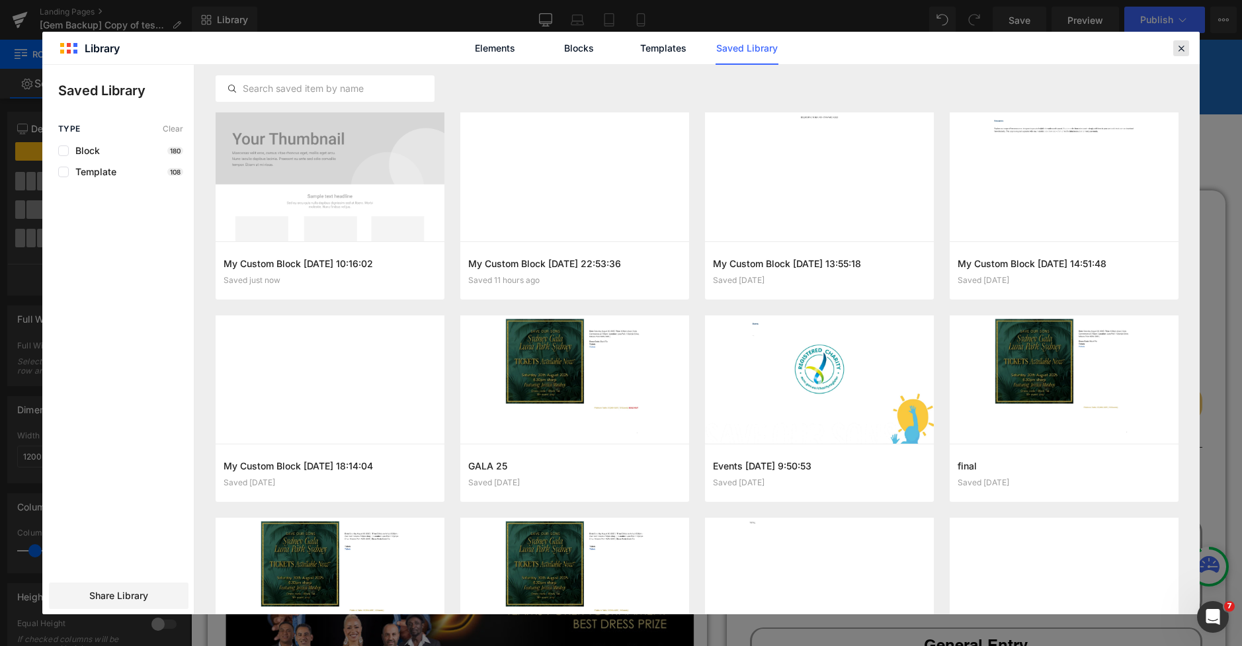
click at [1179, 53] on icon at bounding box center [1181, 48] width 12 height 12
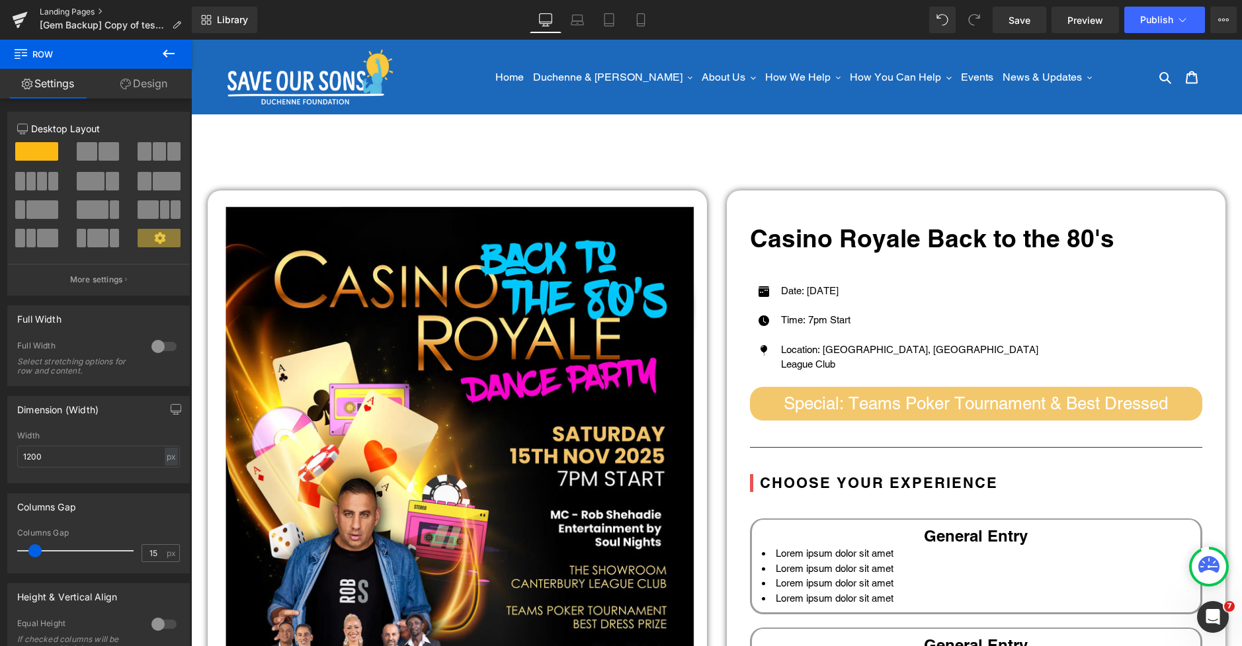
click at [62, 13] on link "Landing Pages" at bounding box center [116, 12] width 152 height 11
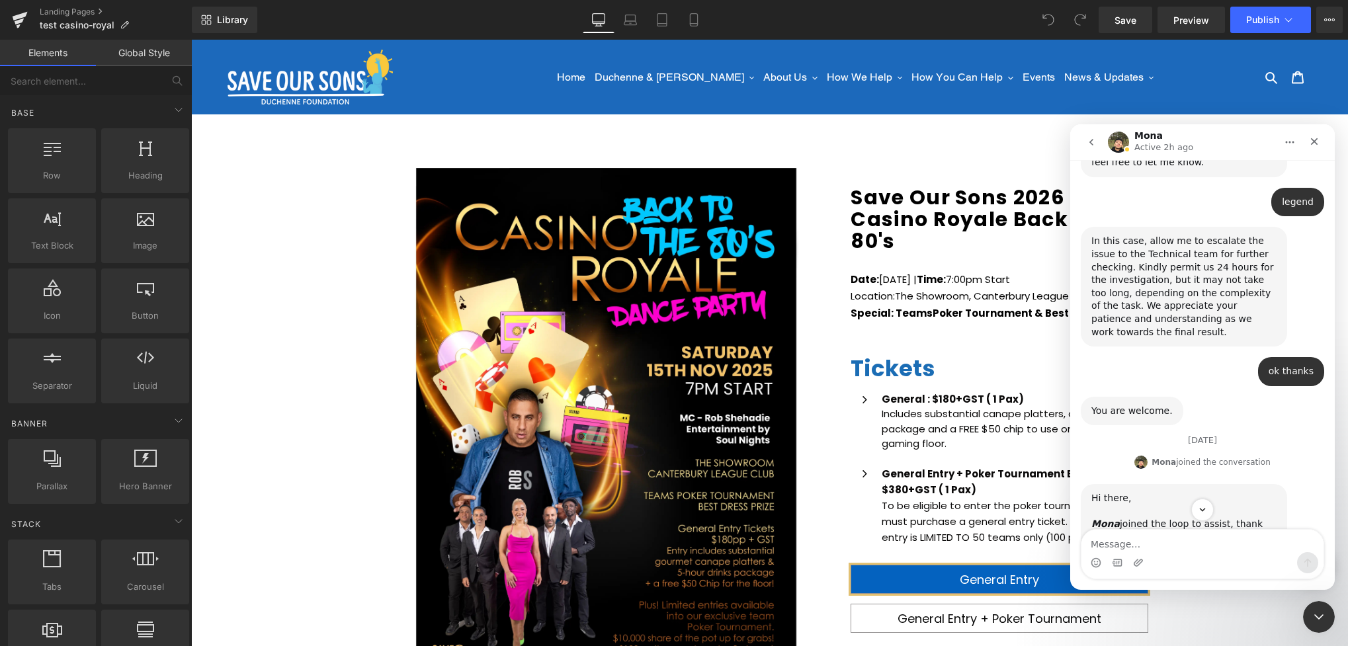
scroll to position [2532, 0]
click at [1086, 138] on icon "go back" at bounding box center [1091, 142] width 11 height 11
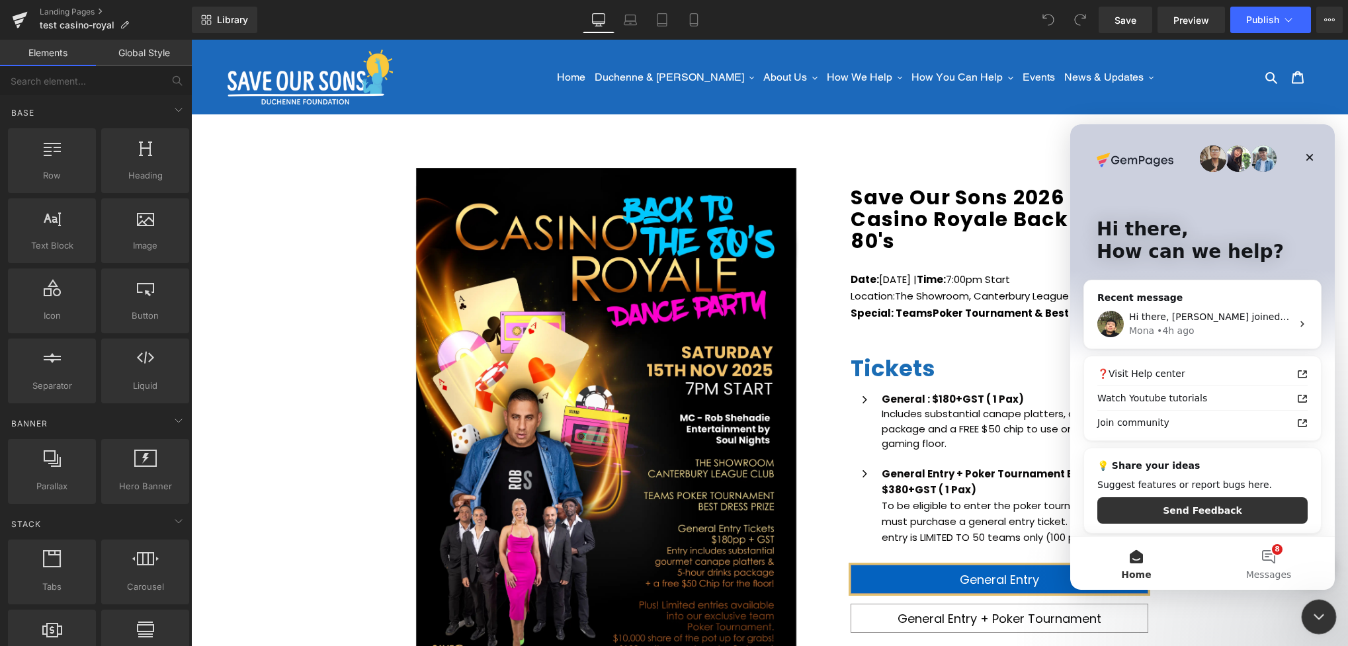
click at [1306, 613] on div "Close Intercom Messenger" at bounding box center [1317, 615] width 32 height 32
drag, startPoint x: 1316, startPoint y: 625, endPoint x: 2390, endPoint y: 1178, distance: 1207.5
click at [1316, 625] on div "Open Intercom Messenger" at bounding box center [1317, 615] width 44 height 44
click at [1313, 612] on icon "Close Intercom Messenger" at bounding box center [1317, 615] width 16 height 16
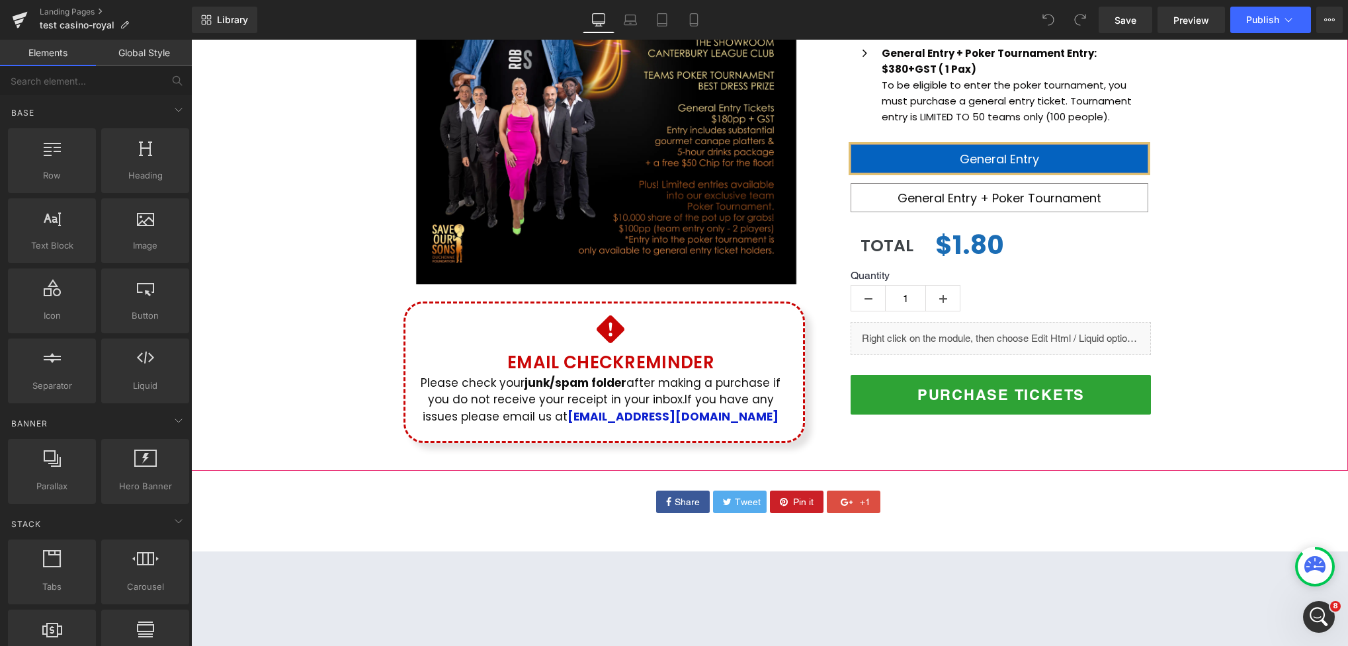
scroll to position [417, 0]
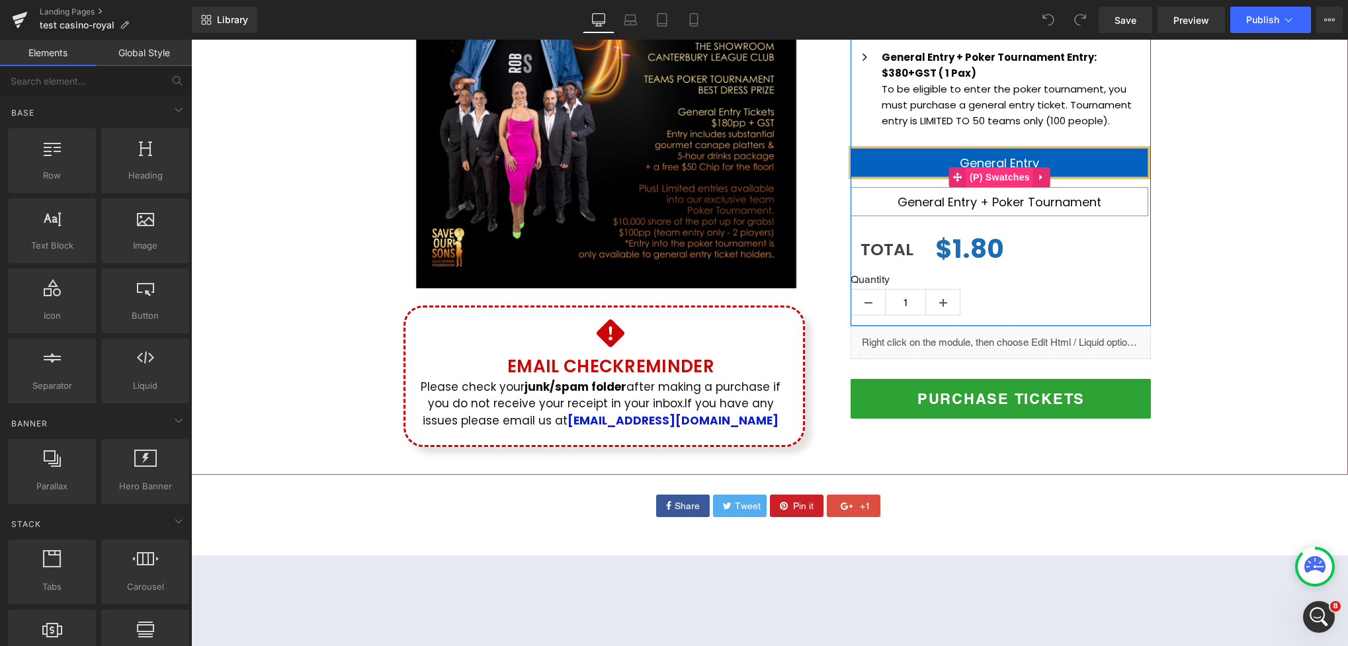
click at [1003, 180] on span "(P) Swatches" at bounding box center [999, 177] width 67 height 20
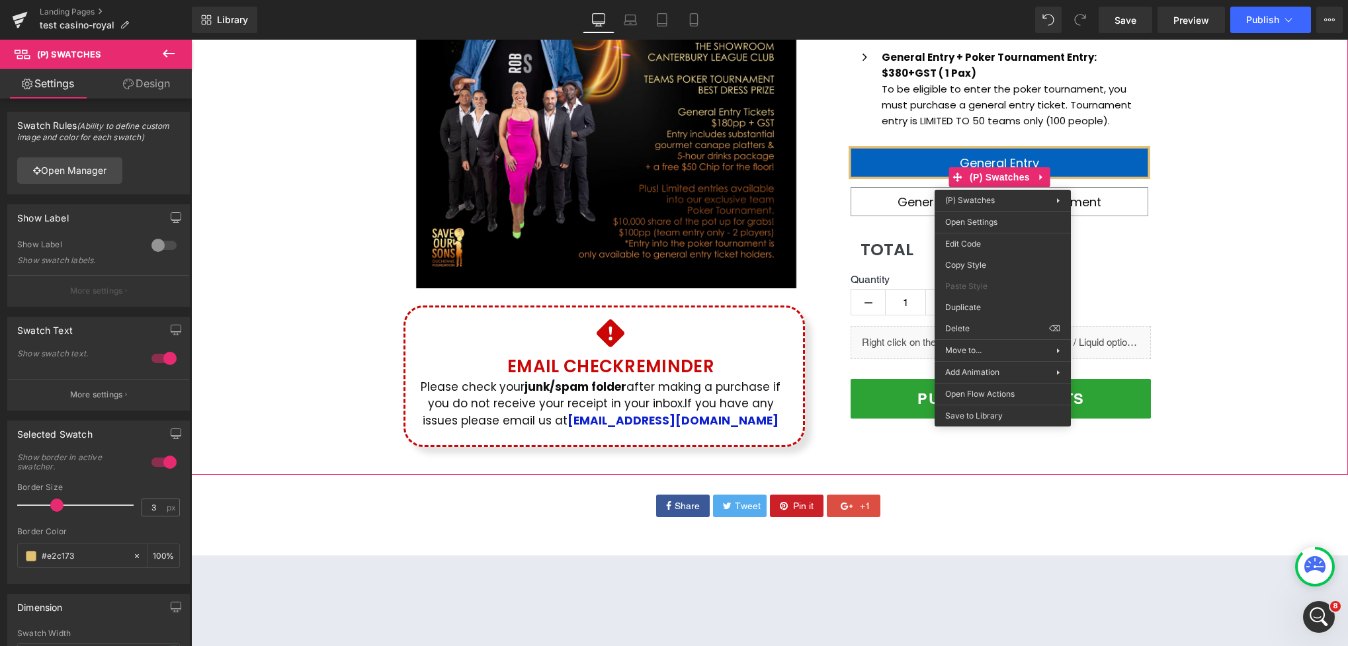
click at [1191, 175] on div "(P) Image Icon Email Check Reminder Text Block Please check your junk/spam fold…" at bounding box center [769, 101] width 1157 height 720
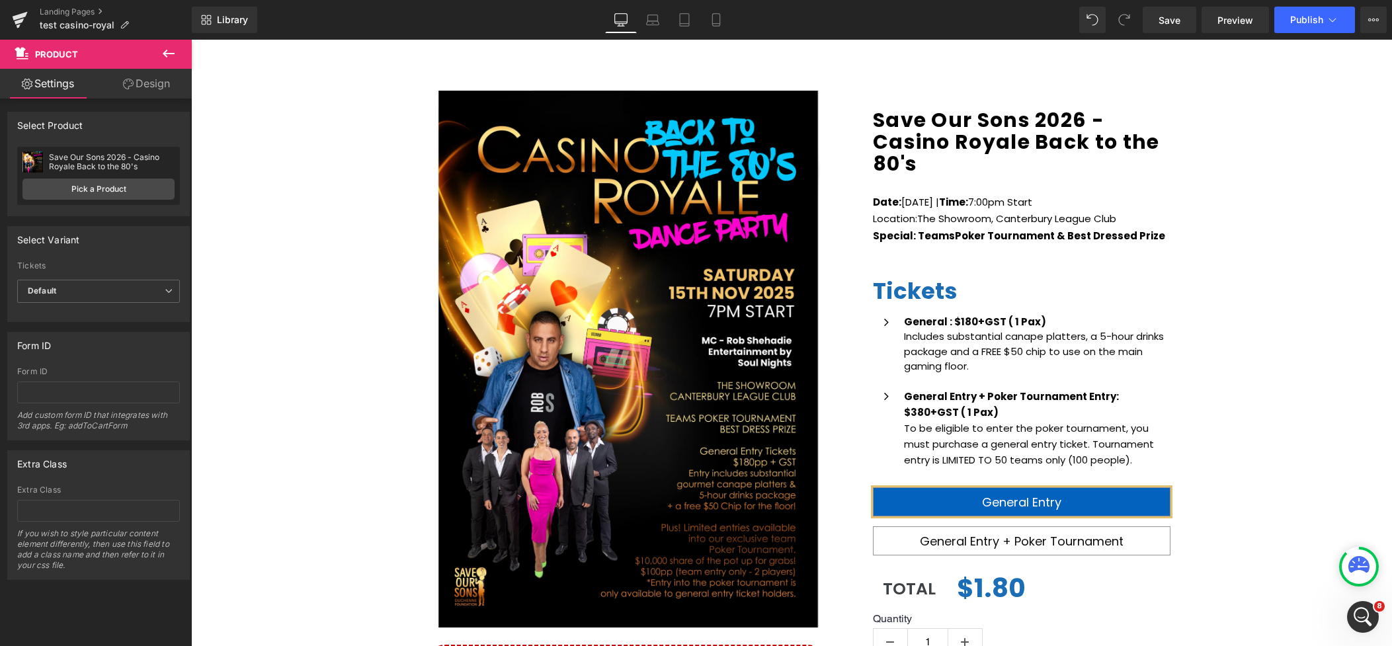
scroll to position [0, 0]
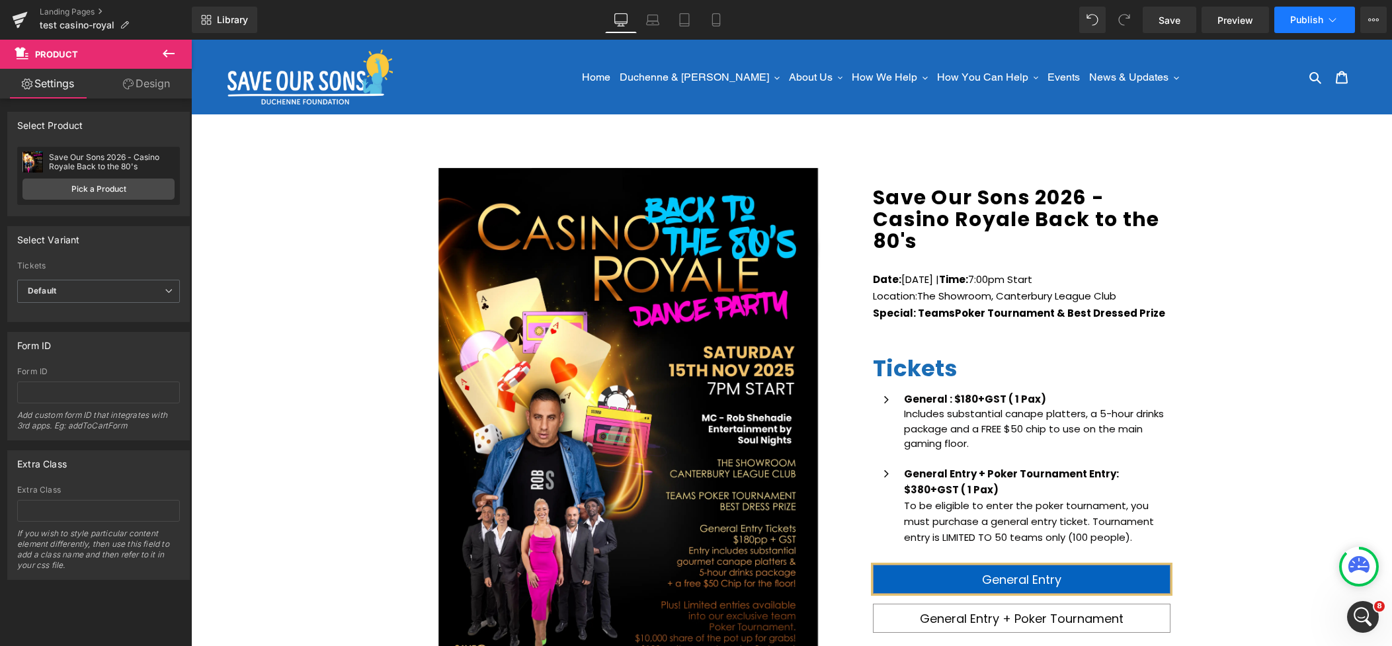
click at [1326, 28] on button "Publish" at bounding box center [1315, 20] width 81 height 26
click at [844, 169] on div "(P) Image Icon Email Check Reminder Text Block Please check your junk/spam fold…" at bounding box center [626, 517] width 463 height 714
click at [819, 167] on icon at bounding box center [815, 167] width 7 height 8
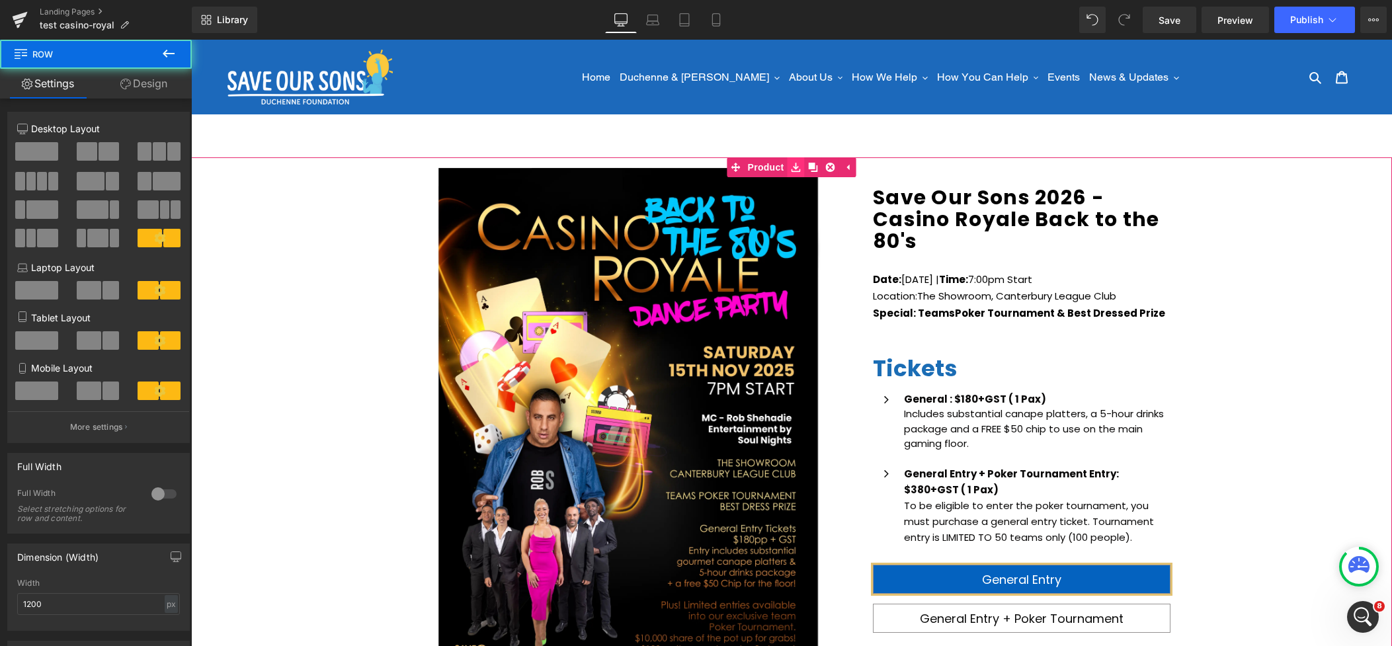
click at [796, 170] on icon at bounding box center [796, 168] width 9 height 10
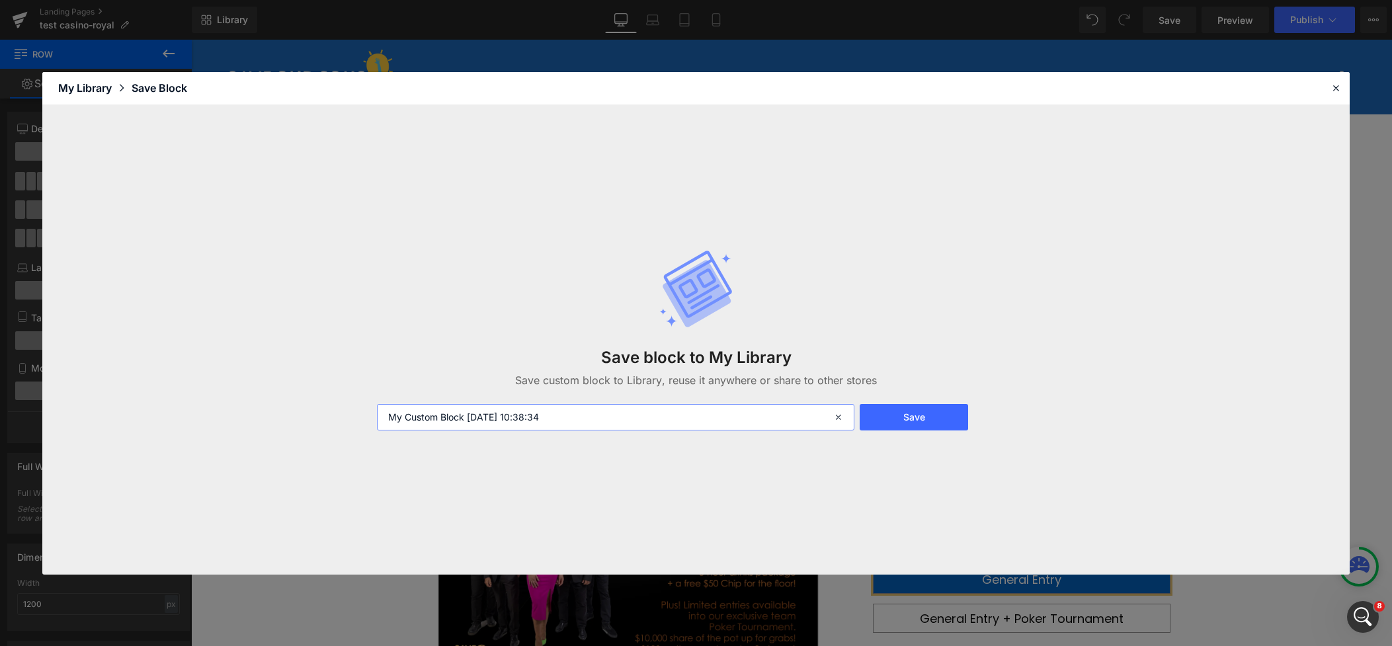
drag, startPoint x: 506, startPoint y: 408, endPoint x: 425, endPoint y: 407, distance: 81.4
click at [421, 407] on input "My Custom Block [DATE] 10:38:34" at bounding box center [615, 417] width 477 height 26
type input "rr3ww"
click at [934, 413] on button "Save" at bounding box center [914, 417] width 109 height 26
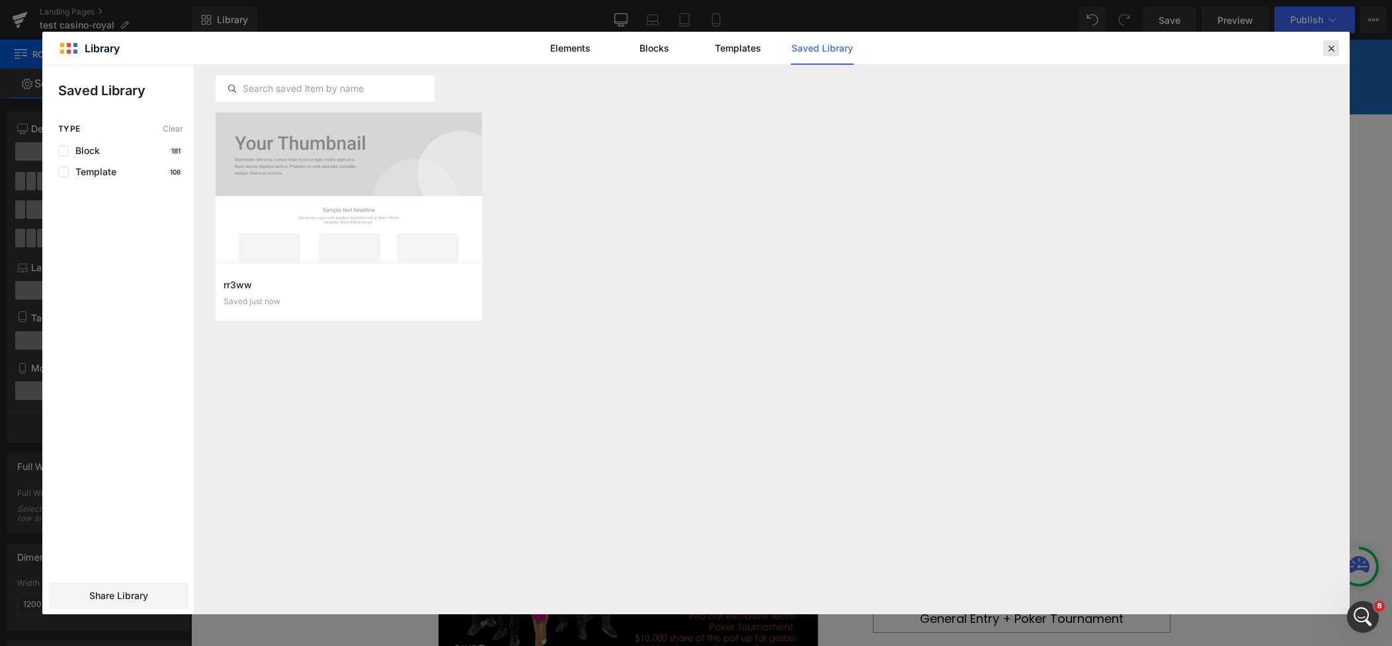
click at [1330, 50] on icon at bounding box center [1331, 48] width 12 height 12
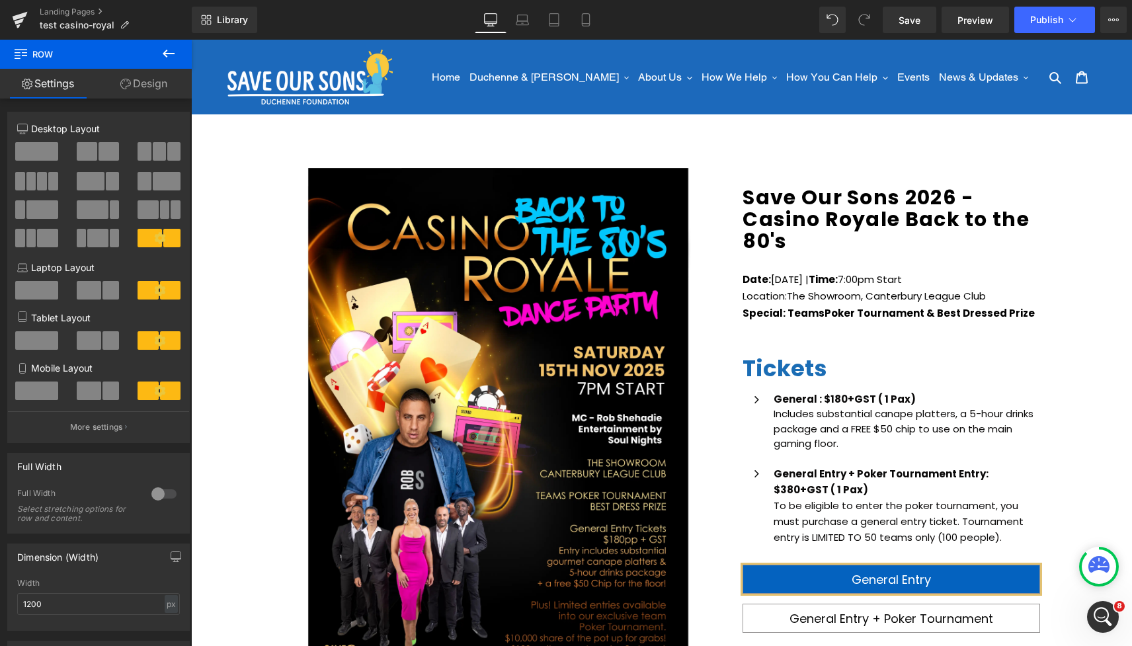
click at [792, 183] on div "Save Our Sons 2026 - Casino Royale Back to the 80's (P) Title Date: [DATE] | Ti…" at bounding box center [893, 504] width 331 height 689
click at [792, 239] on span "Save Our Sons 2026 - Casino Royale Back to the 80's" at bounding box center [893, 219] width 300 height 65
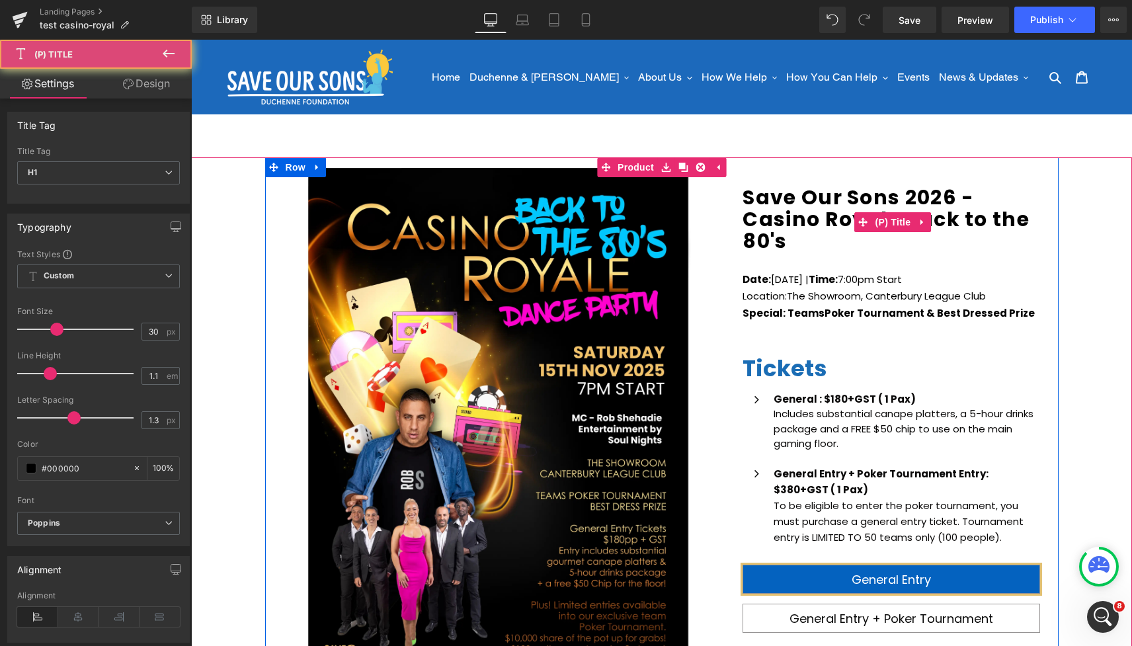
click at [682, 315] on img at bounding box center [356, 97] width 968 height 1355
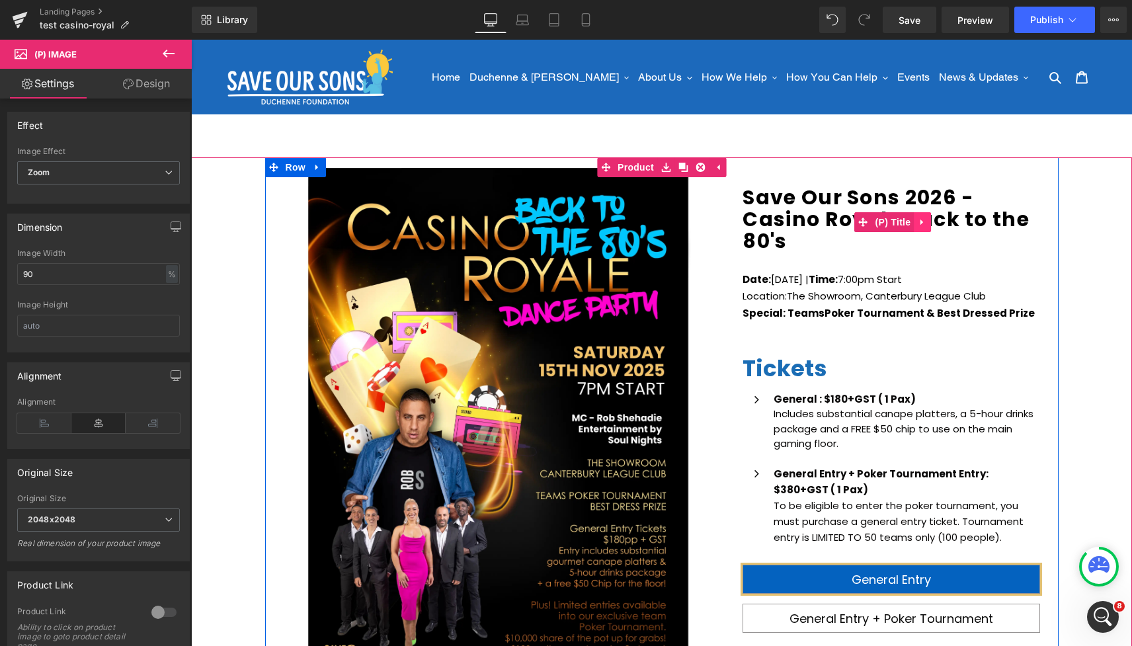
click at [925, 227] on link at bounding box center [922, 222] width 17 height 20
click at [898, 226] on icon at bounding box center [896, 222] width 9 height 9
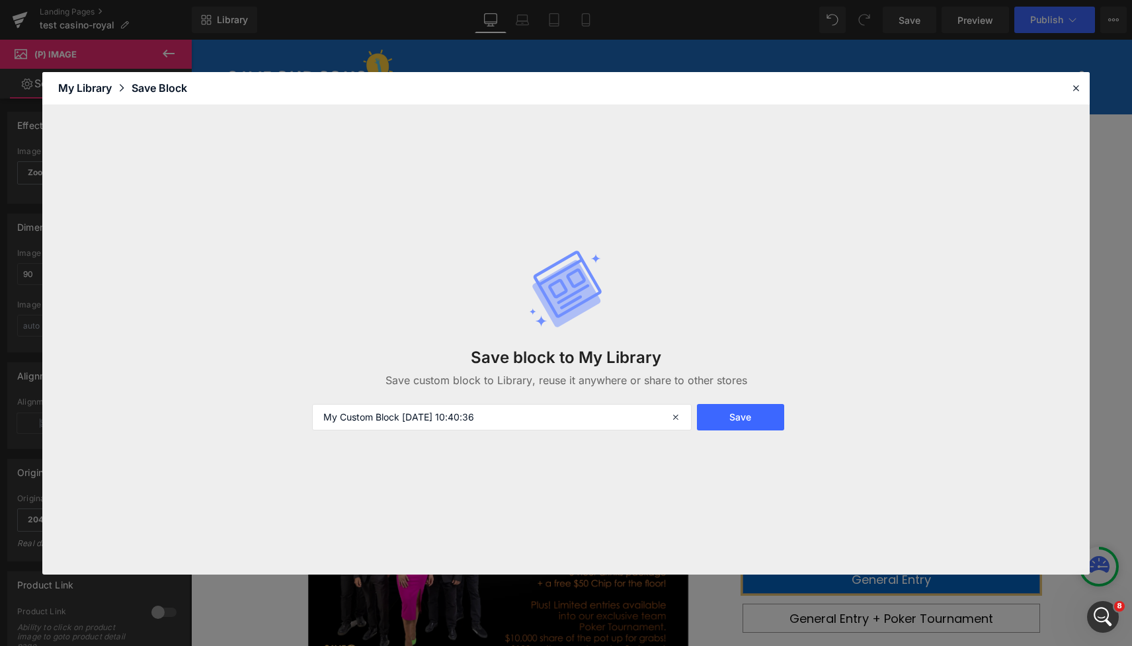
click at [77, 83] on div "My Library" at bounding box center [94, 88] width 73 height 16
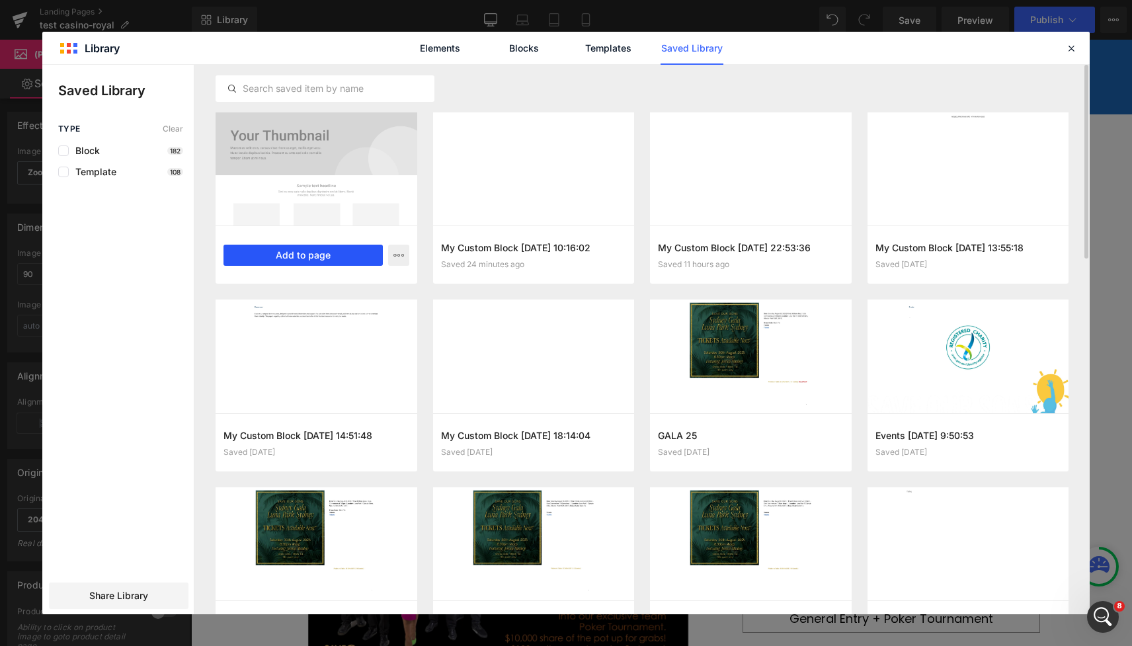
drag, startPoint x: 292, startPoint y: 261, endPoint x: 212, endPoint y: 219, distance: 90.2
click at [292, 261] on button "Add to page" at bounding box center [303, 255] width 159 height 21
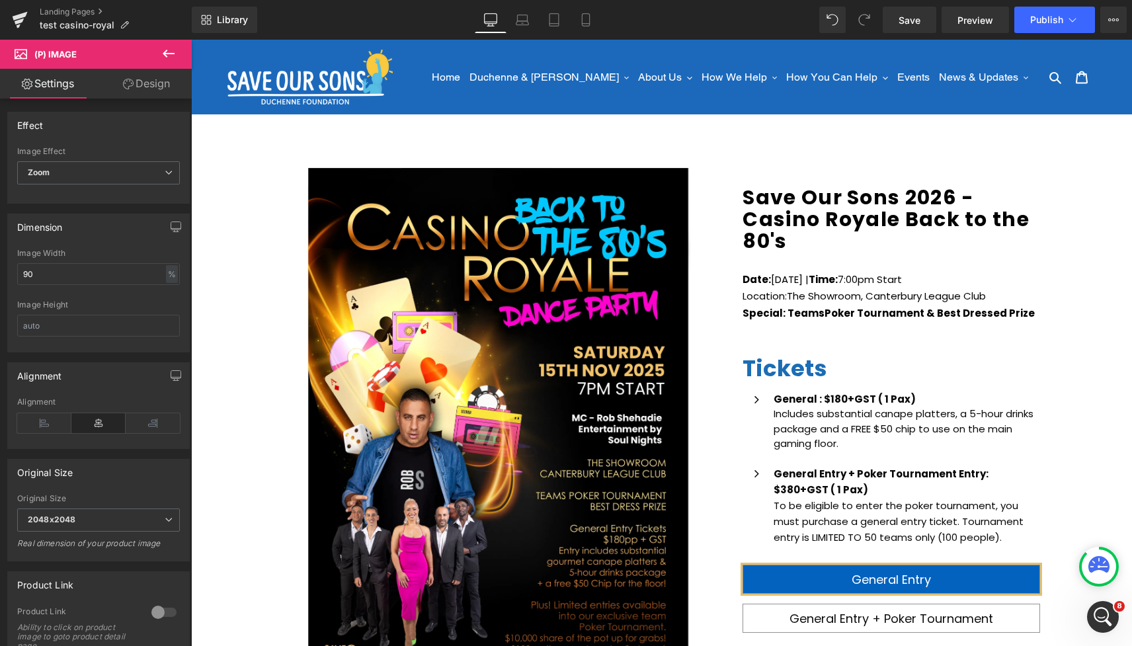
scroll to position [1003, 0]
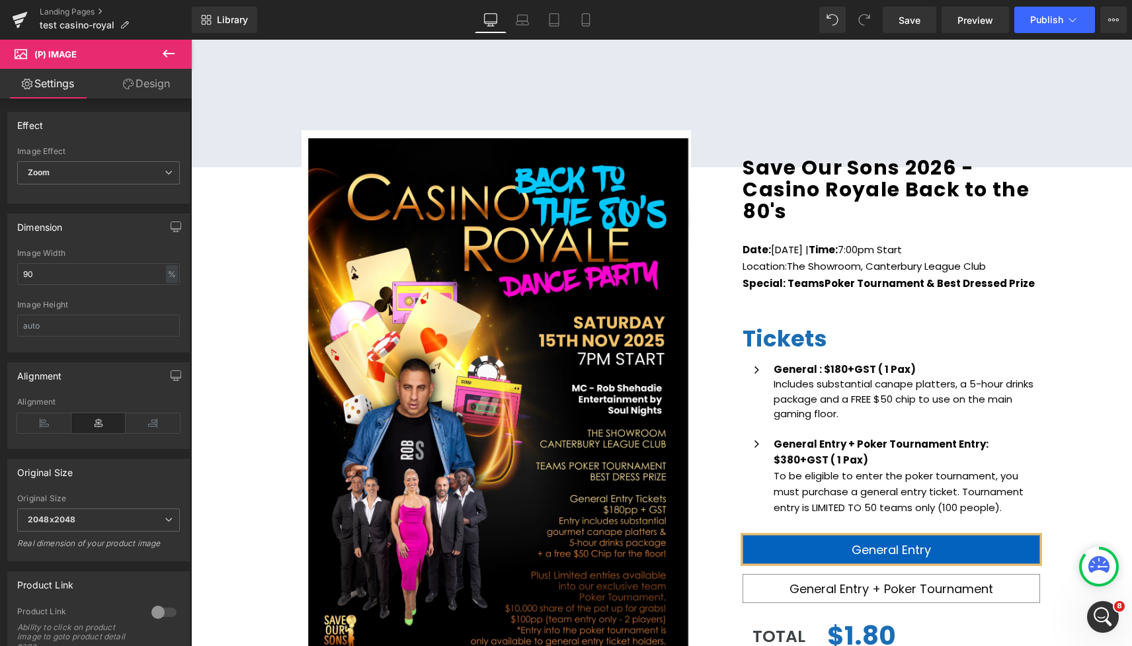
click at [848, 15] on div at bounding box center [848, 20] width 58 height 26
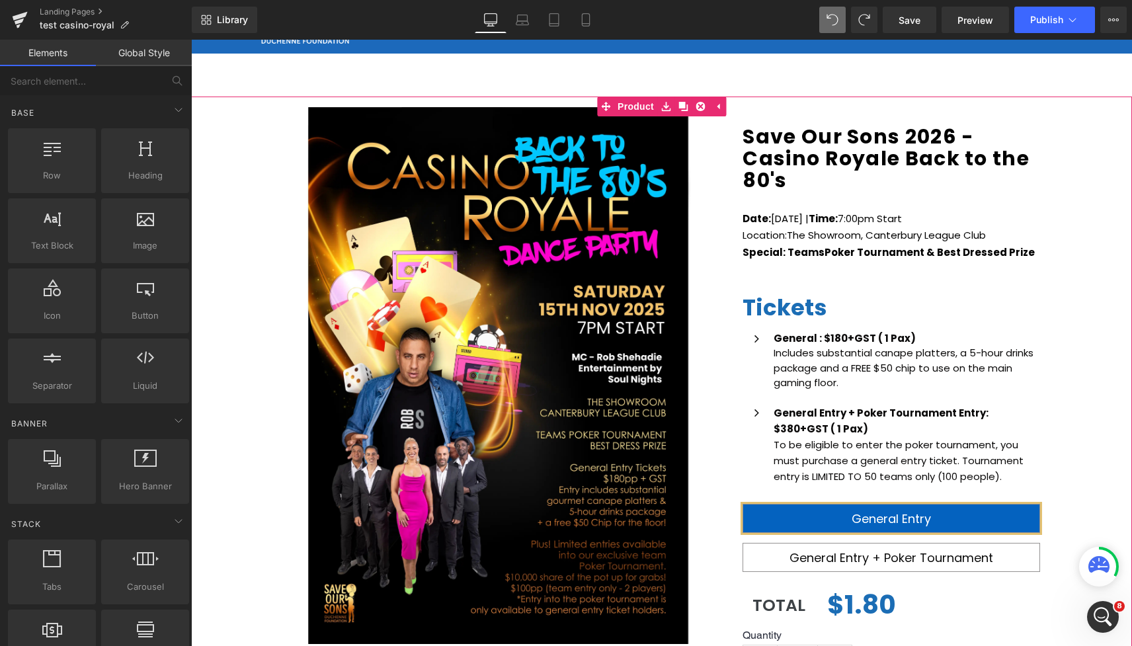
scroll to position [94, 0]
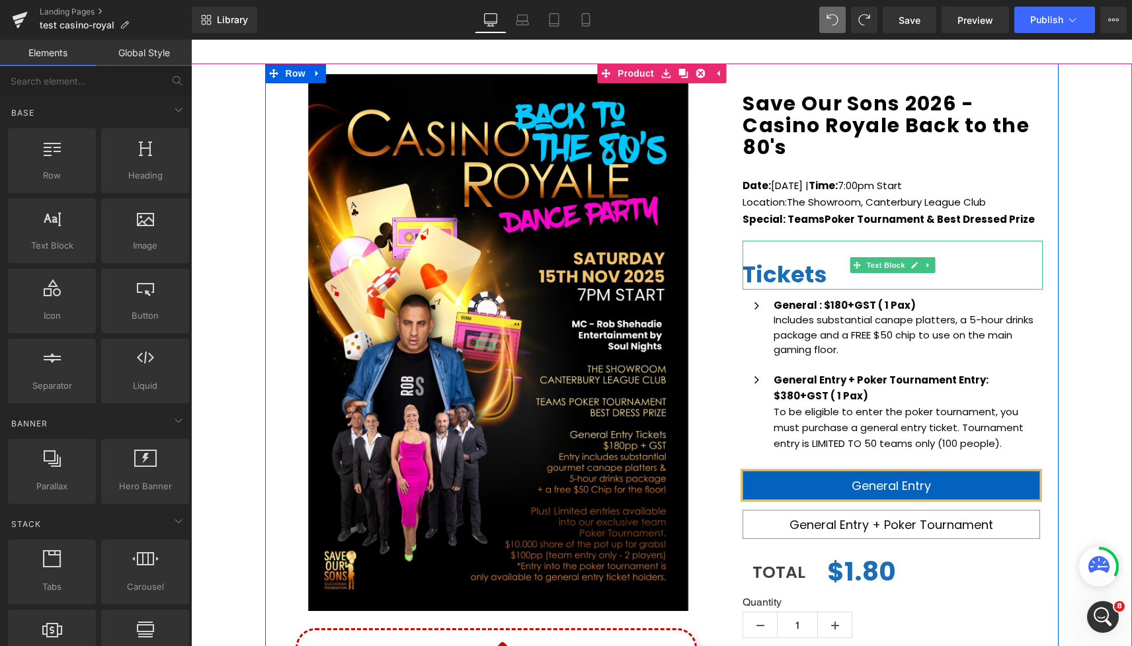
click at [929, 265] on icon at bounding box center [928, 265] width 2 height 5
click at [907, 267] on icon at bounding box center [908, 265] width 7 height 8
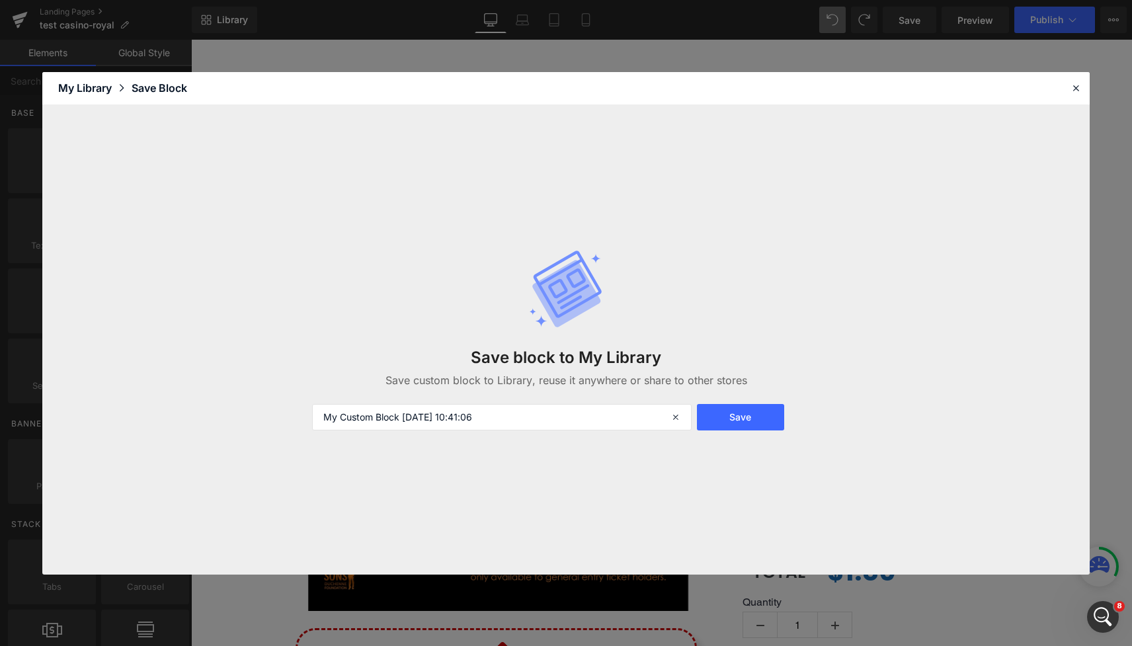
click at [95, 87] on div "My Library" at bounding box center [94, 88] width 73 height 16
